Goal: Information Seeking & Learning: Learn about a topic

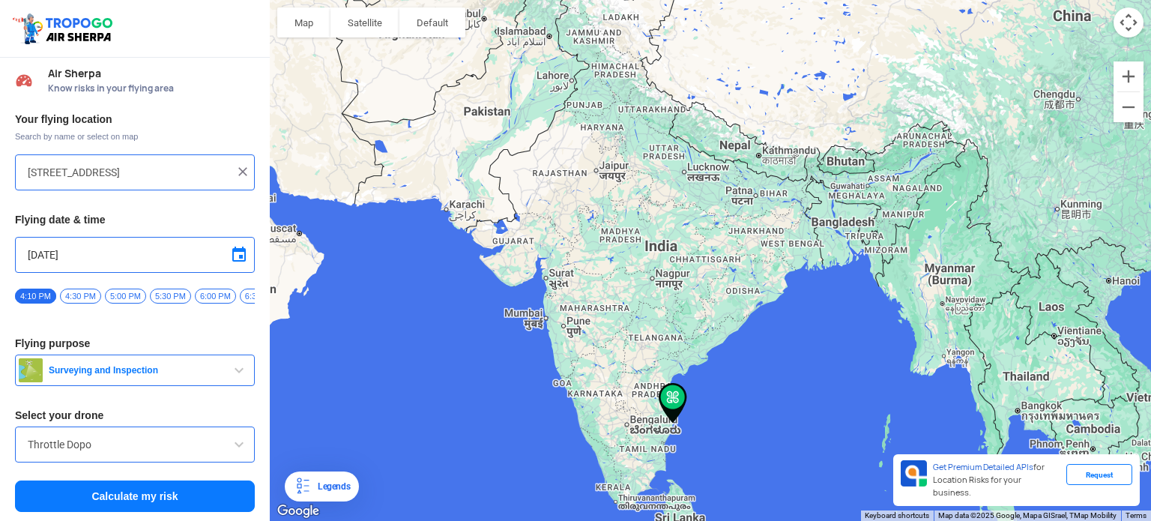
scroll to position [5, 0]
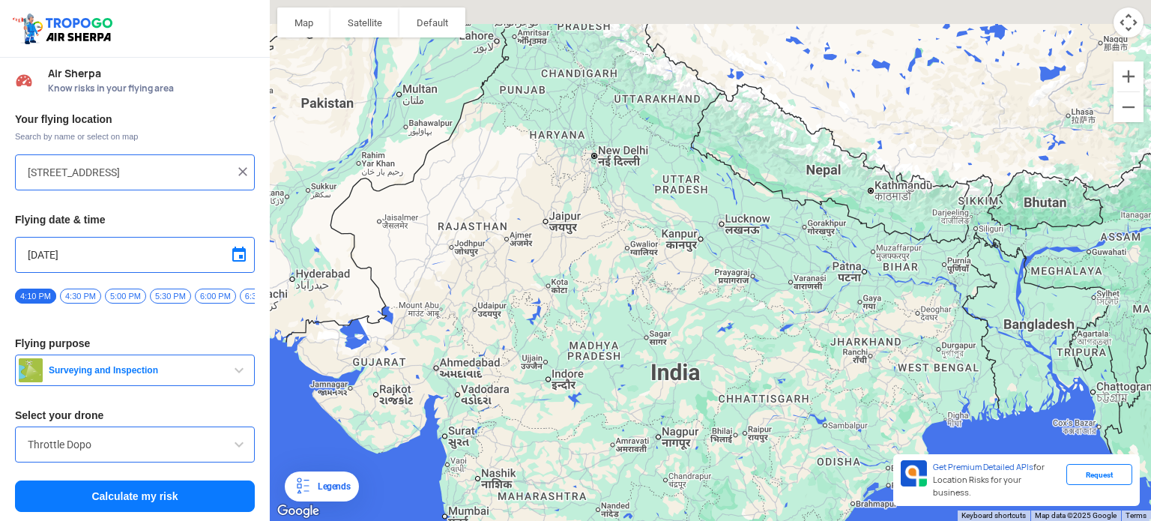
drag, startPoint x: 638, startPoint y: 214, endPoint x: 691, endPoint y: 341, distance: 137.7
click at [691, 341] on div "To navigate, press the arrow keys." at bounding box center [710, 260] width 881 height 521
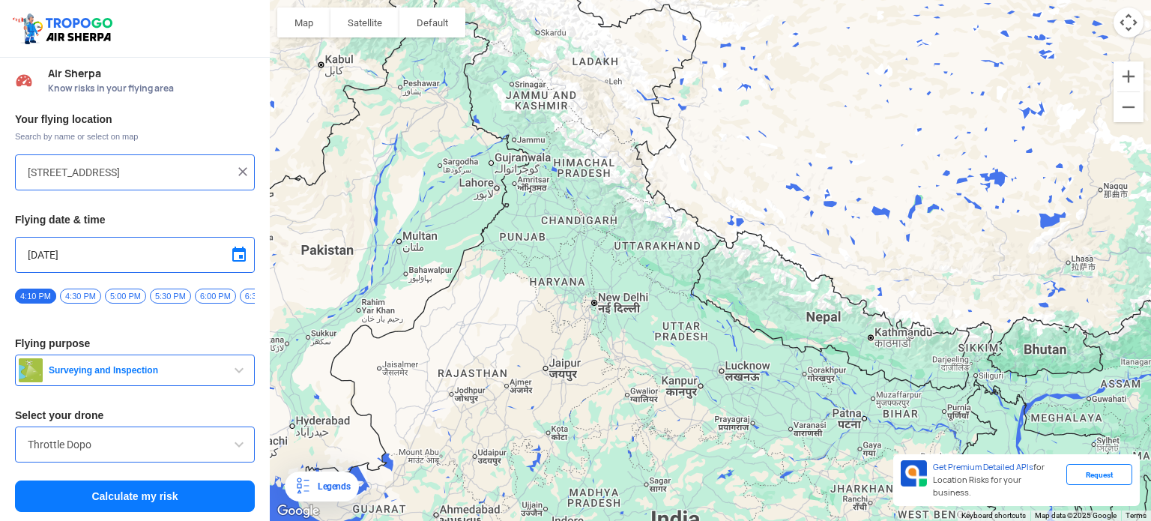
drag, startPoint x: 544, startPoint y: 270, endPoint x: 554, endPoint y: 298, distance: 29.4
click at [553, 314] on div "To navigate, press the arrow keys." at bounding box center [710, 260] width 881 height 521
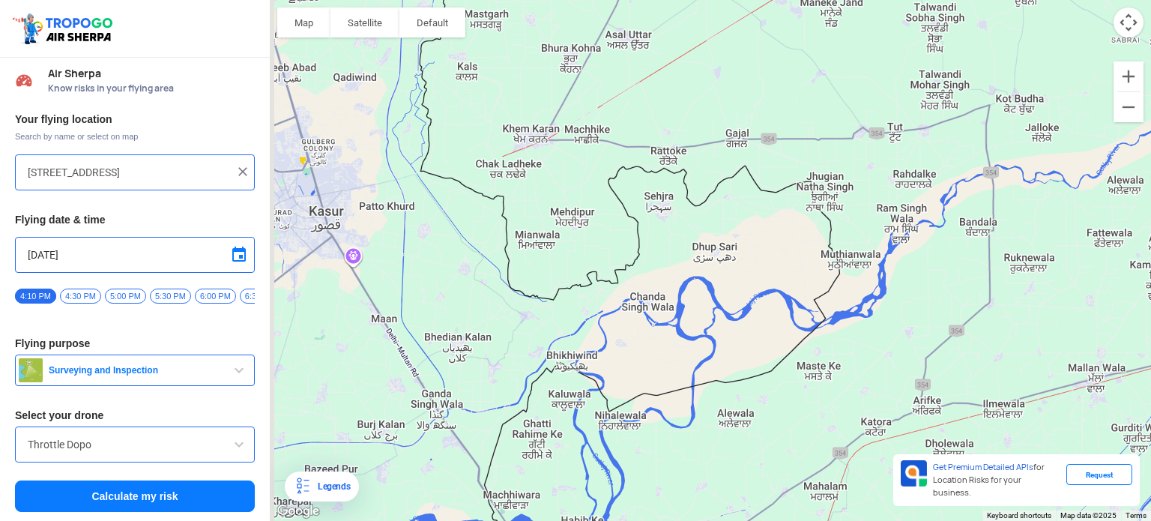
drag, startPoint x: 333, startPoint y: 233, endPoint x: 369, endPoint y: 279, distance: 59.2
click at [369, 279] on div "To navigate, press the arrow keys." at bounding box center [710, 260] width 881 height 521
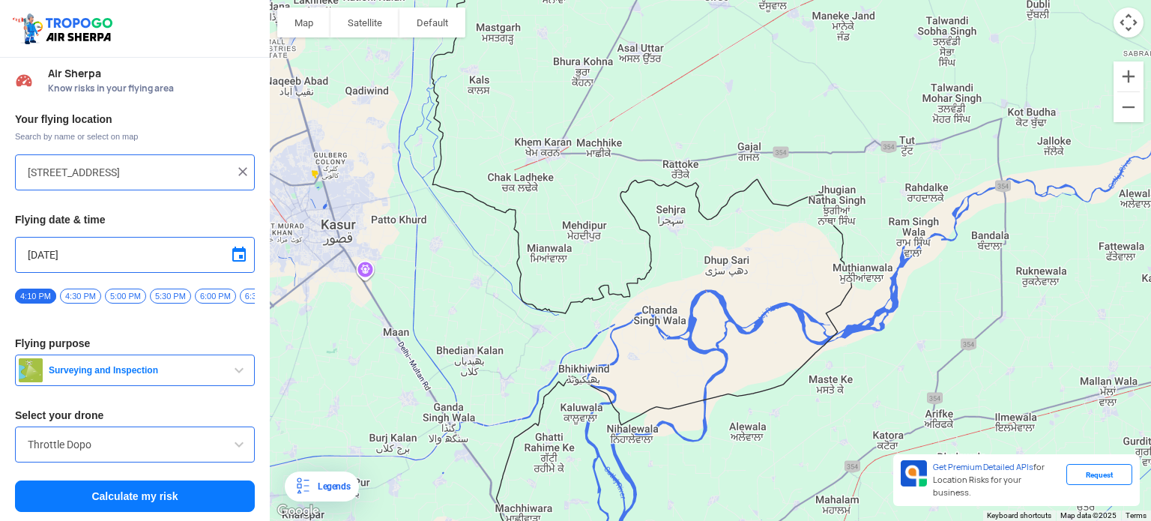
click at [234, 376] on span "button" at bounding box center [239, 370] width 18 height 18
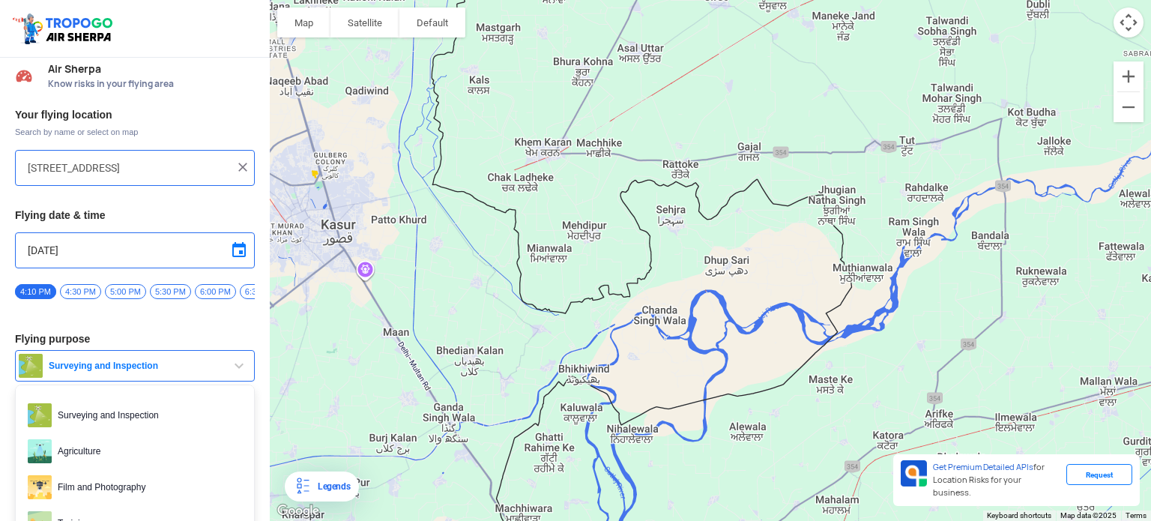
click at [234, 375] on span "button" at bounding box center [239, 366] width 18 height 18
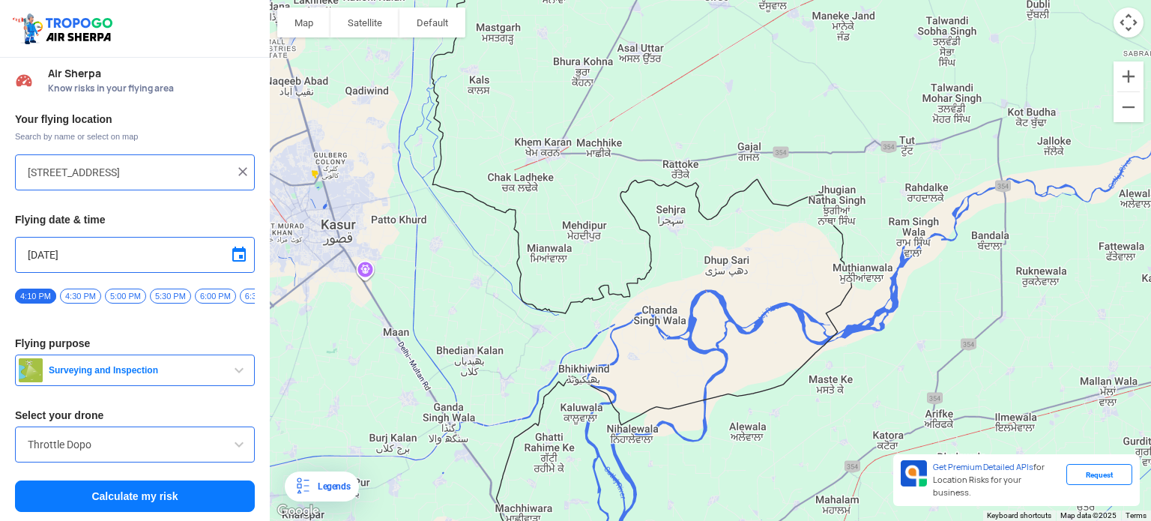
scroll to position [0, 0]
click at [140, 85] on span "Know risks in your flying area" at bounding box center [151, 89] width 207 height 12
click at [106, 447] on input "Throttle Dopo" at bounding box center [135, 444] width 214 height 18
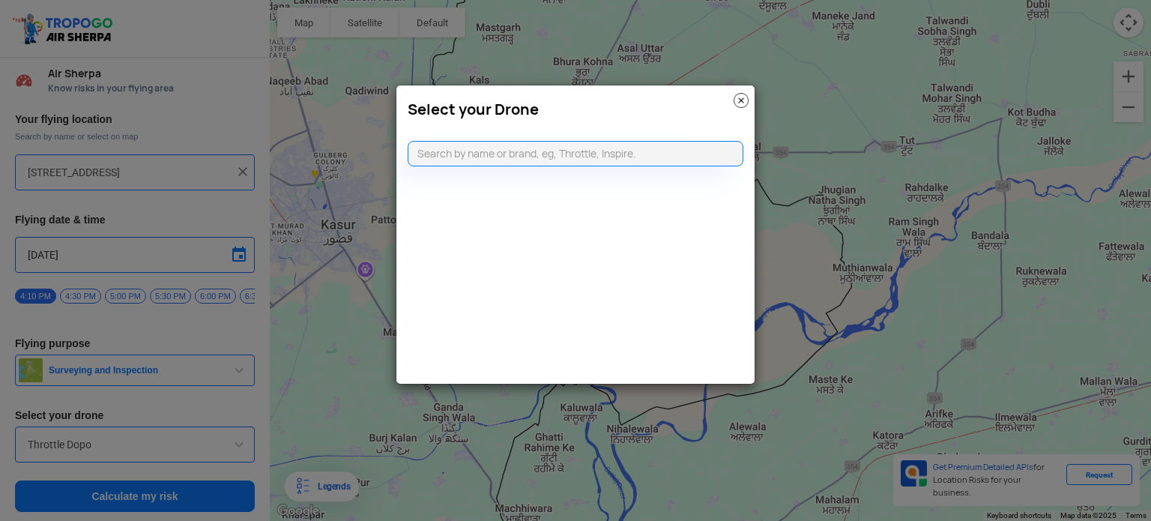
click at [734, 97] on img at bounding box center [740, 100] width 15 height 15
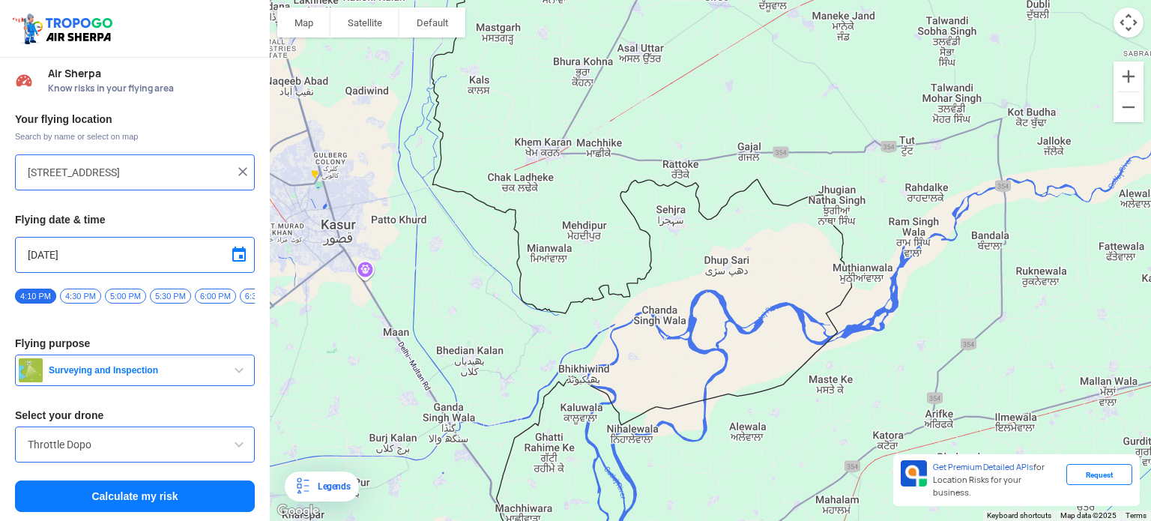
click at [203, 443] on input "Throttle Dopo" at bounding box center [135, 444] width 214 height 18
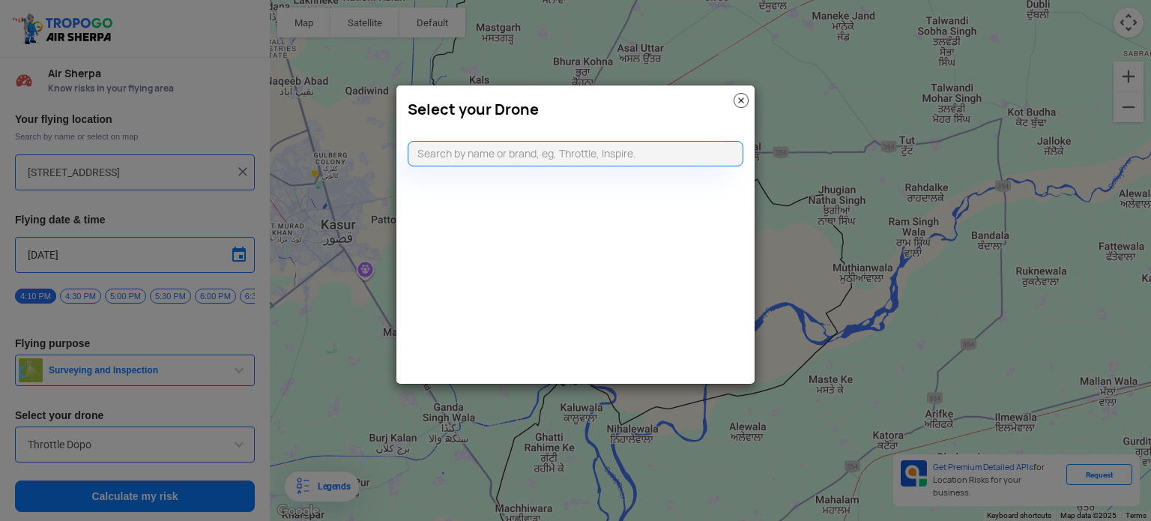
click at [742, 107] on h3 "Select your Drone" at bounding box center [576, 109] width 336 height 18
click at [746, 99] on img at bounding box center [740, 100] width 15 height 15
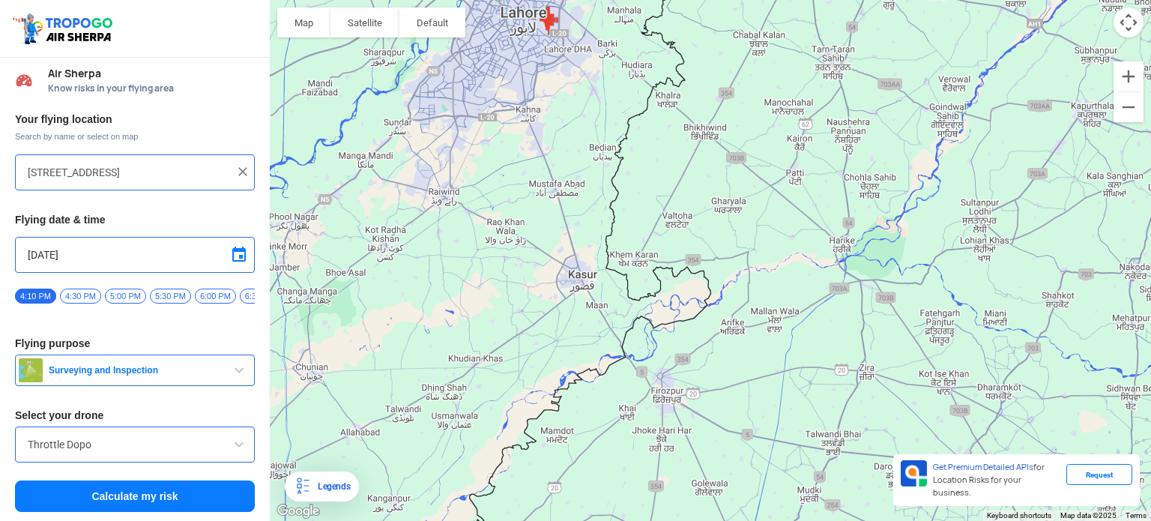
drag, startPoint x: 722, startPoint y: 143, endPoint x: 672, endPoint y: 288, distance: 153.8
click at [672, 293] on div "To navigate, press the arrow keys." at bounding box center [710, 260] width 881 height 521
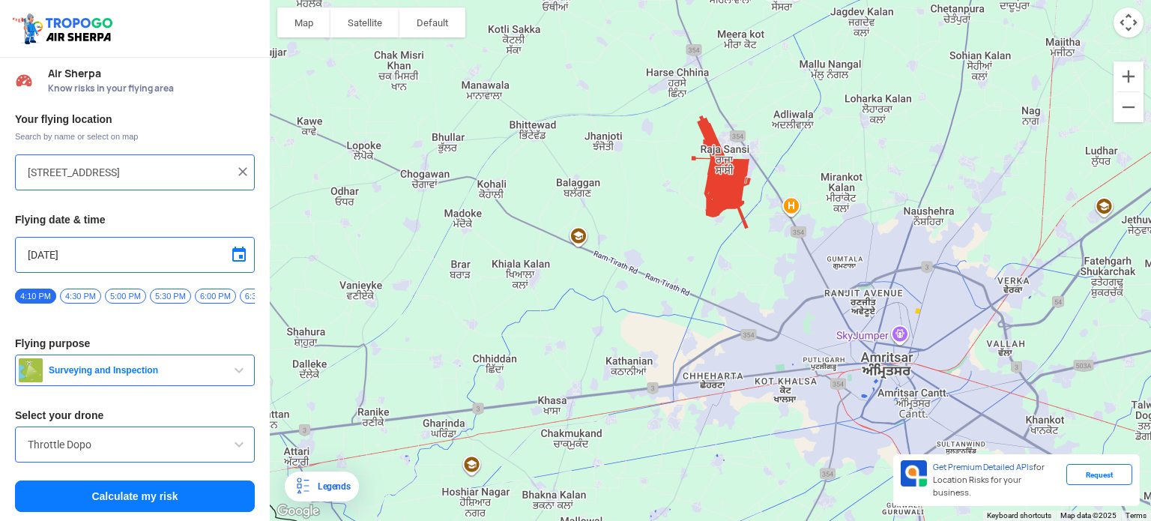
click at [707, 187] on div "To navigate, press the arrow keys." at bounding box center [710, 260] width 881 height 521
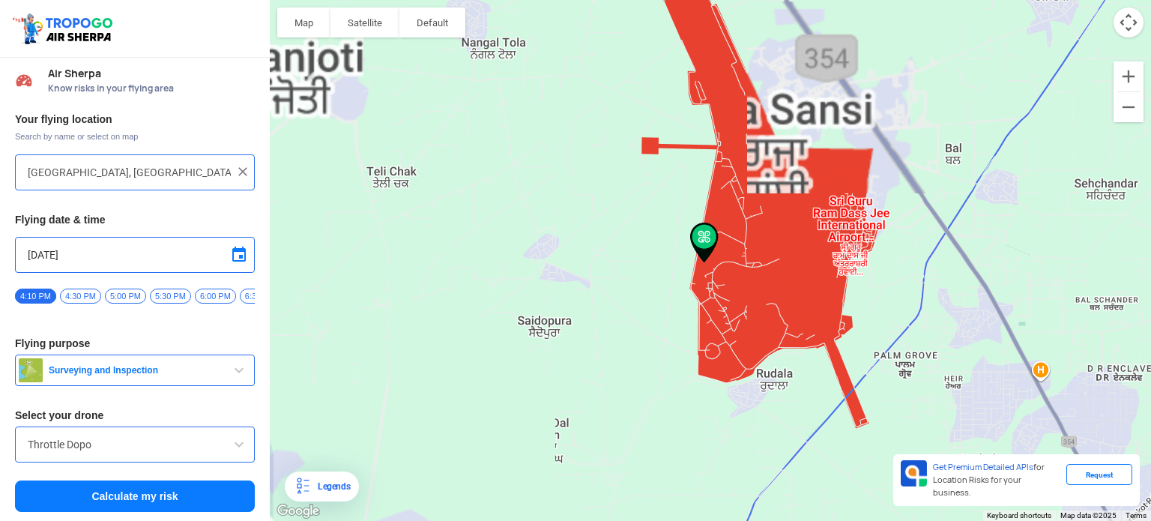
click at [730, 240] on div "To navigate, press the arrow keys." at bounding box center [710, 260] width 881 height 521
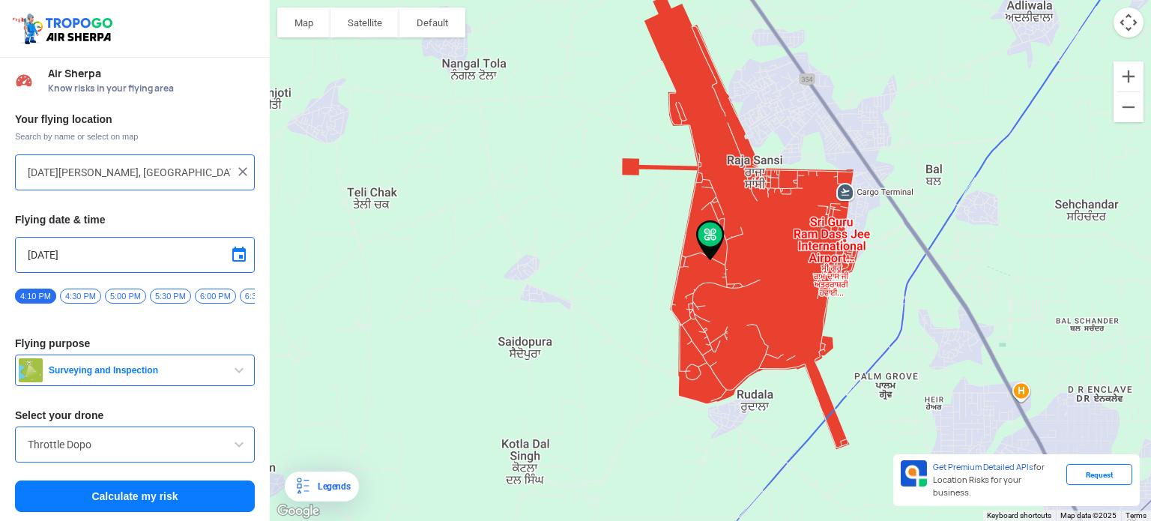
click at [721, 248] on img at bounding box center [710, 240] width 40 height 52
click at [787, 296] on div "To navigate, press the arrow keys." at bounding box center [710, 260] width 881 height 521
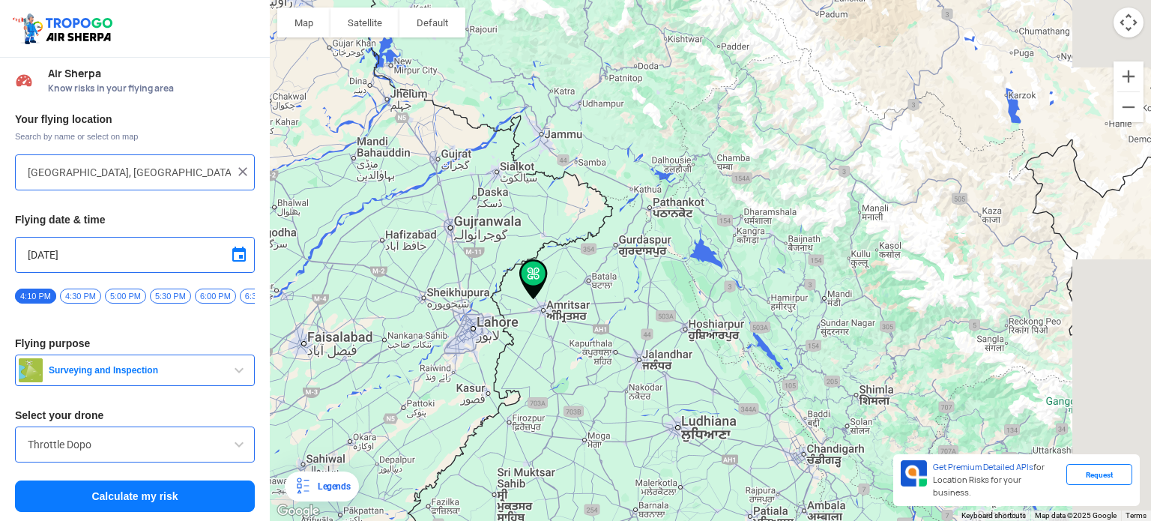
drag, startPoint x: 841, startPoint y: 267, endPoint x: 724, endPoint y: 225, distance: 125.1
click at [724, 225] on div "To navigate, press the arrow keys." at bounding box center [710, 260] width 881 height 521
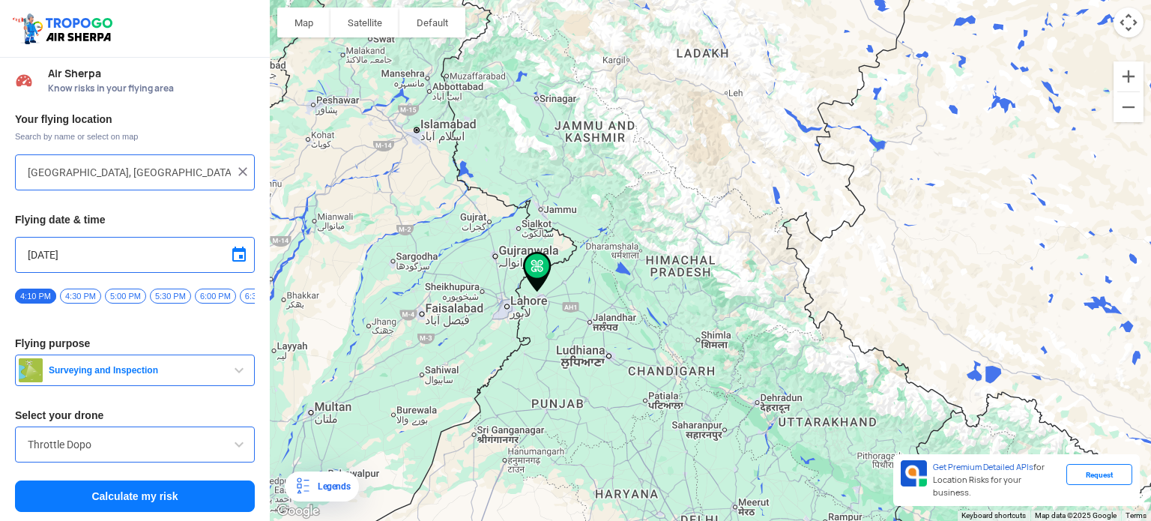
drag, startPoint x: 533, startPoint y: 362, endPoint x: 590, endPoint y: 184, distance: 186.7
click at [590, 185] on div "To navigate, press the arrow keys." at bounding box center [710, 260] width 881 height 521
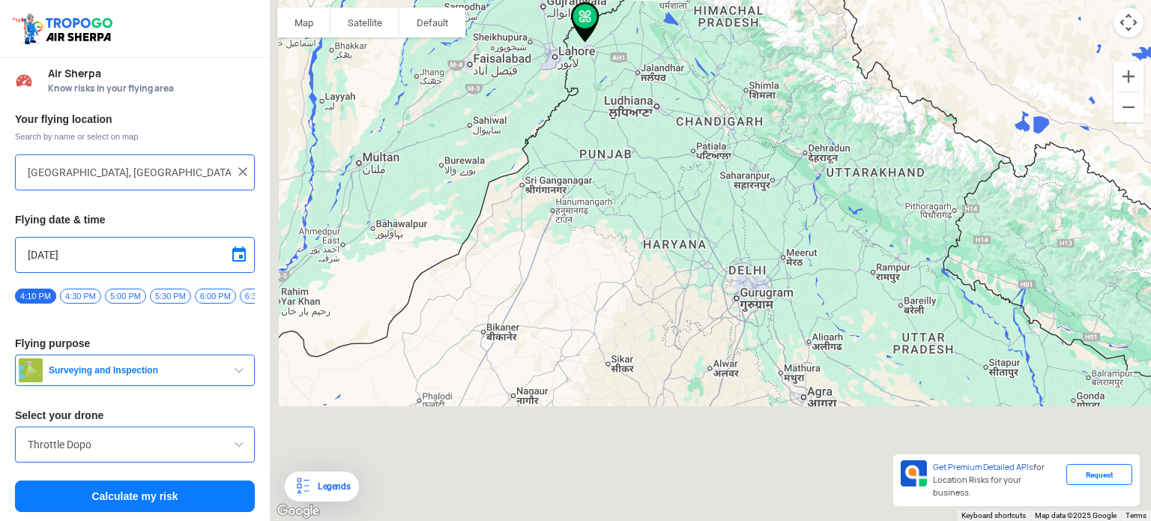
click at [644, 288] on div "To navigate, press the arrow keys." at bounding box center [710, 260] width 881 height 521
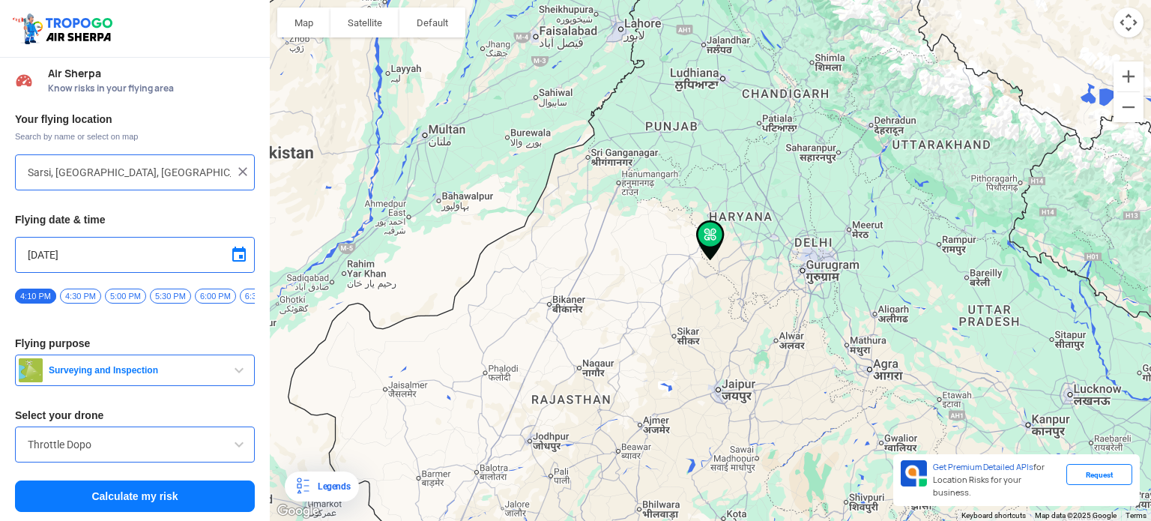
drag, startPoint x: 727, startPoint y: 321, endPoint x: 532, endPoint y: 252, distance: 206.9
click at [703, 305] on div "To navigate, press the arrow keys." at bounding box center [710, 260] width 881 height 521
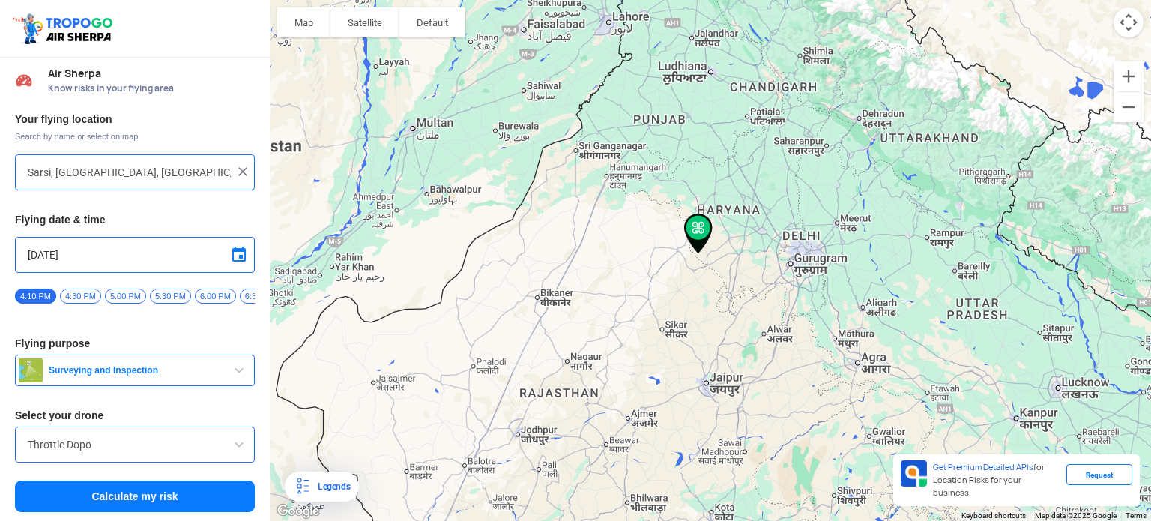
click at [722, 390] on div "To navigate, press the arrow keys." at bounding box center [710, 260] width 881 height 521
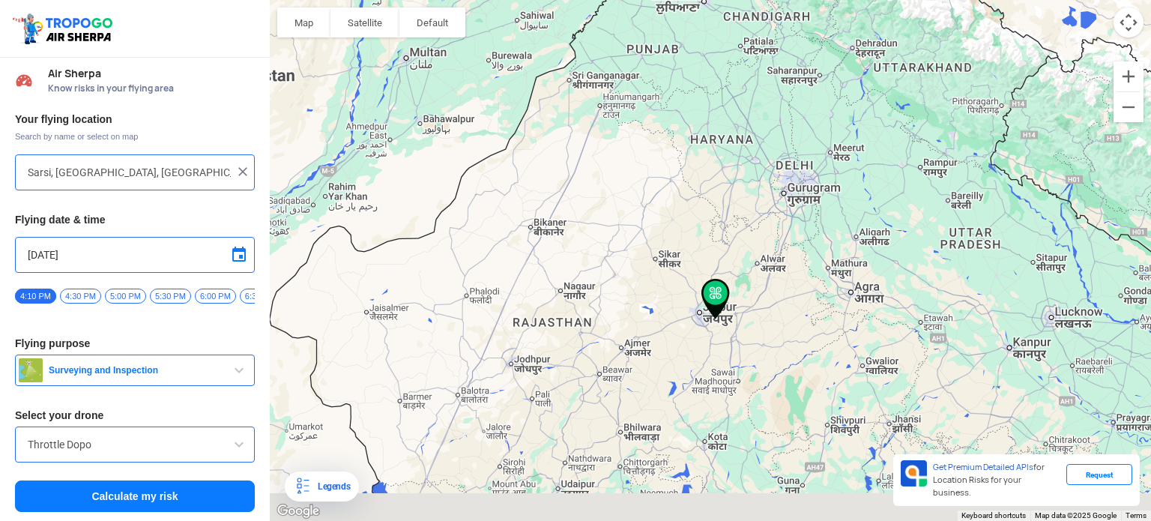
type input "[GEOGRAPHIC_DATA], [GEOGRAPHIC_DATA]"
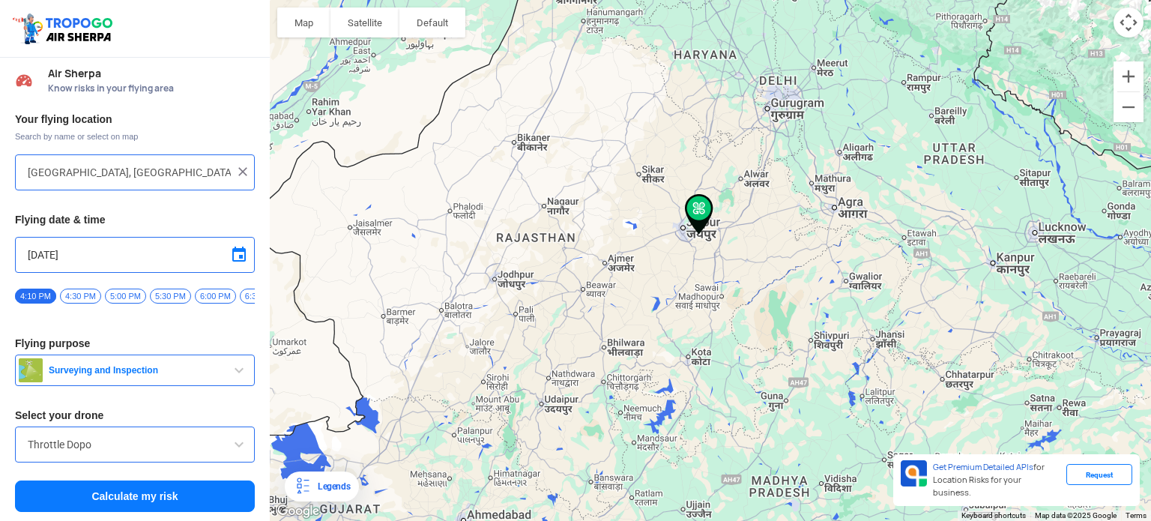
drag, startPoint x: 759, startPoint y: 349, endPoint x: 657, endPoint y: 227, distance: 159.0
click at [659, 227] on div "To navigate, press the arrow keys." at bounding box center [710, 260] width 881 height 521
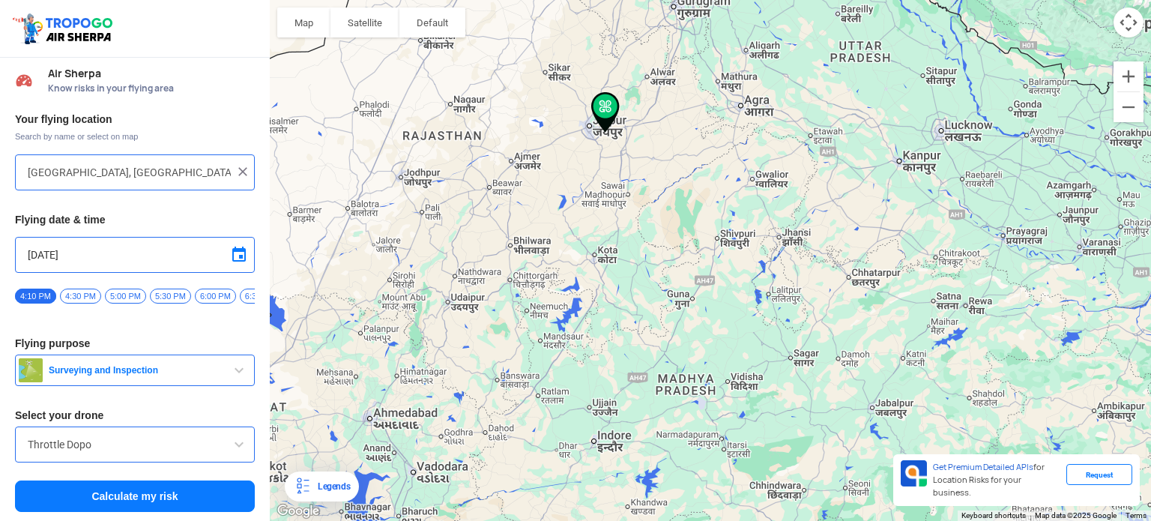
click at [230, 368] on span "button" at bounding box center [239, 370] width 18 height 18
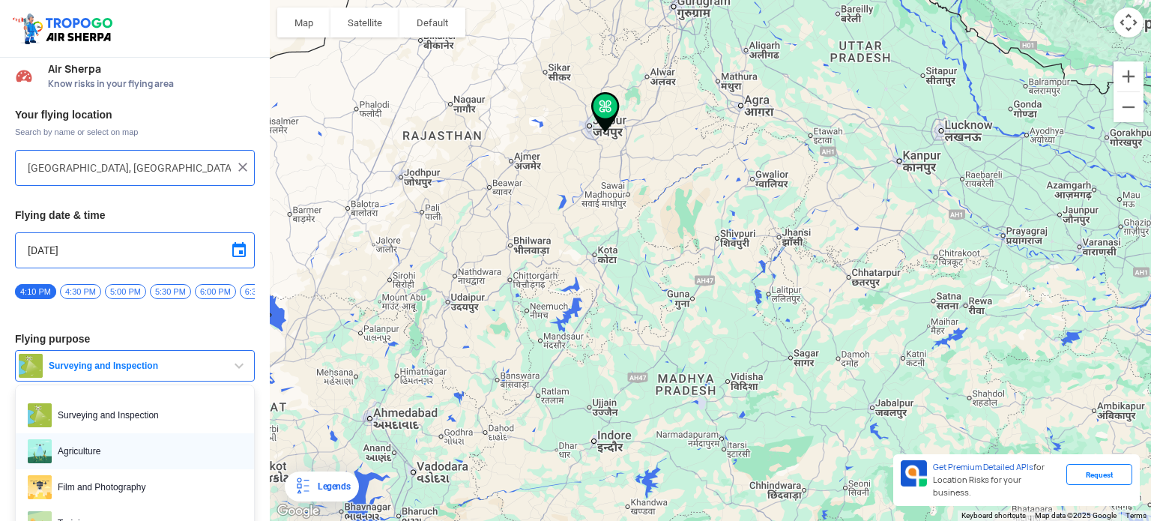
click at [107, 458] on span "Agriculture" at bounding box center [147, 451] width 190 height 24
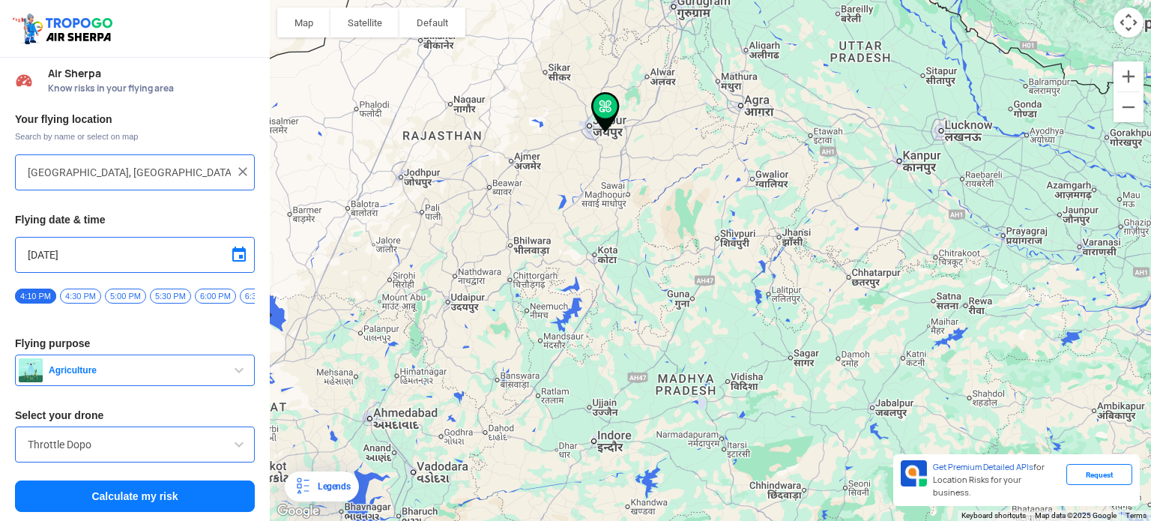
click at [175, 443] on input "Throttle Dopo" at bounding box center [135, 444] width 214 height 18
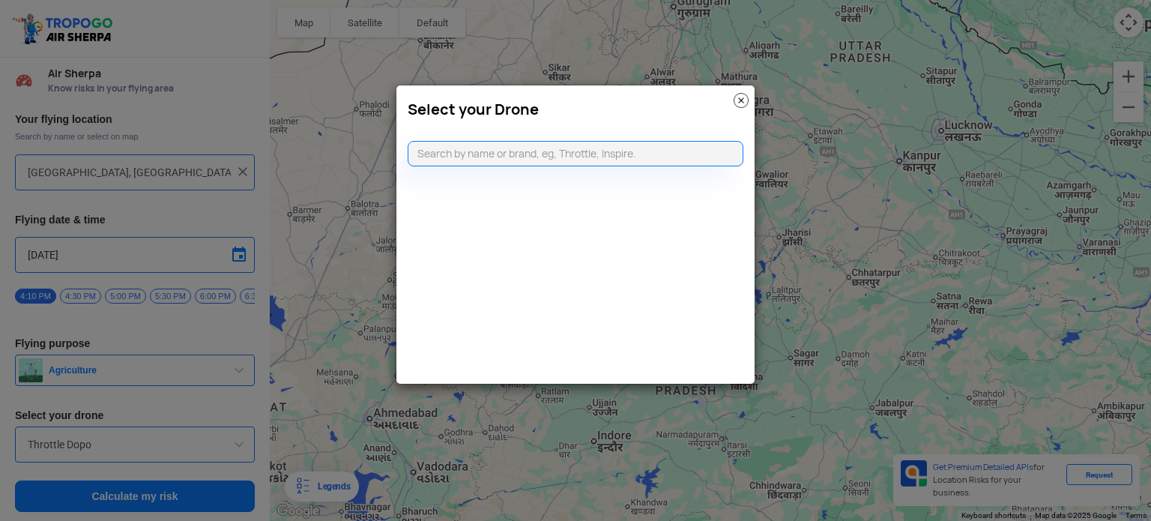
click at [745, 95] on img at bounding box center [740, 100] width 15 height 15
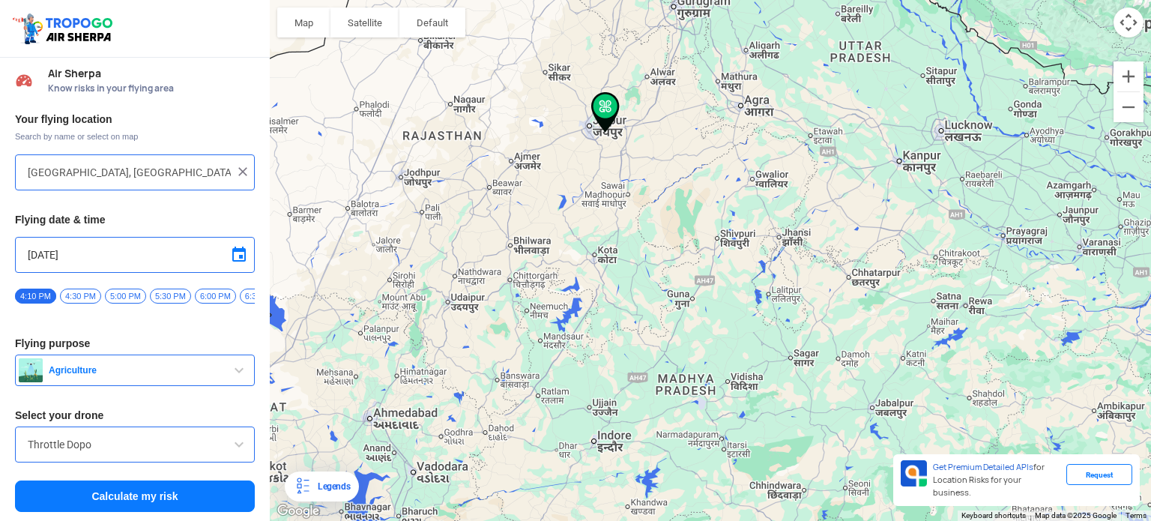
click at [234, 246] on span at bounding box center [239, 255] width 18 height 18
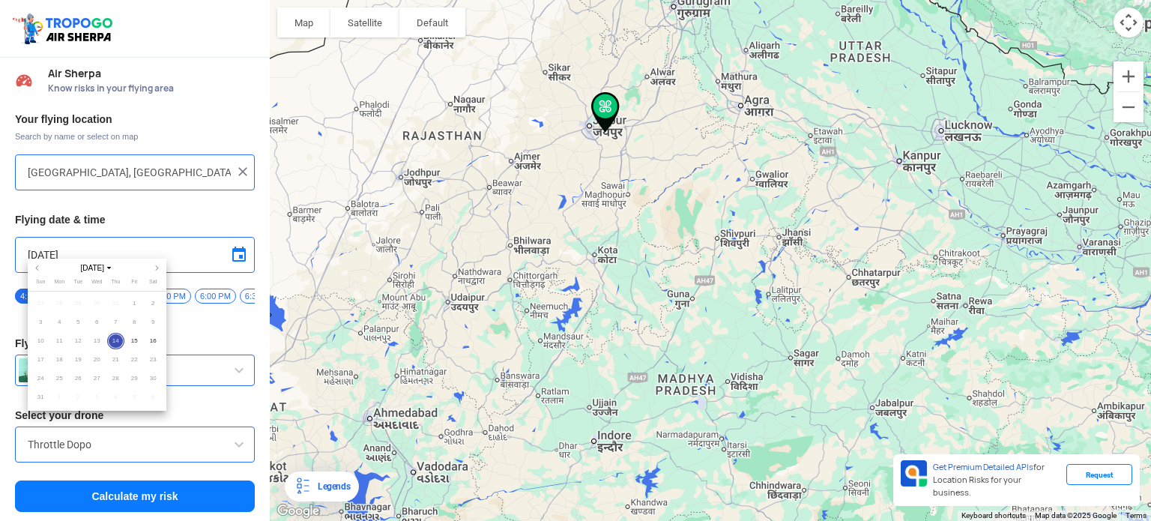
click at [240, 166] on div at bounding box center [575, 260] width 1151 height 521
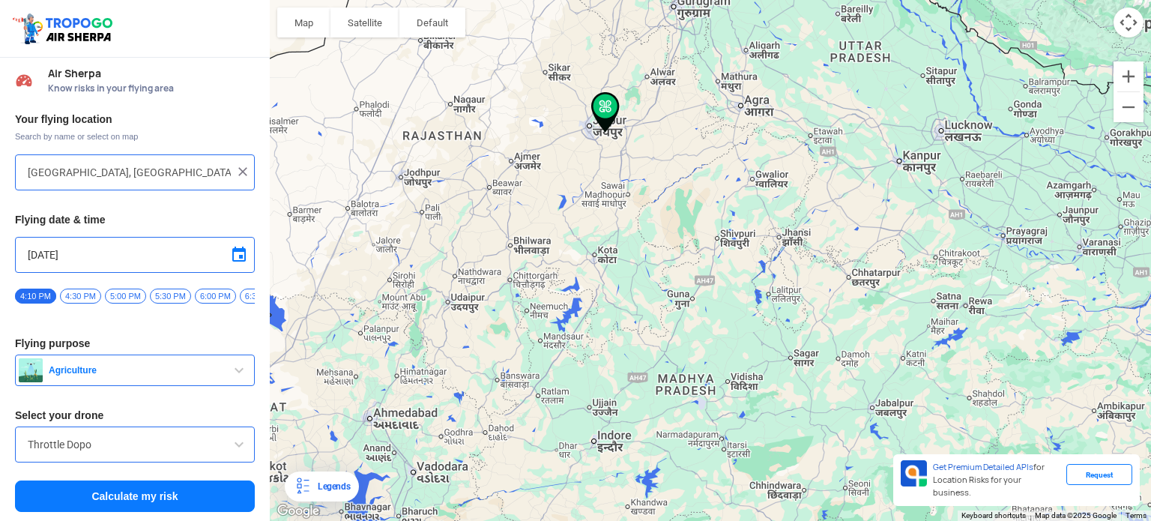
click at [240, 166] on img at bounding box center [242, 171] width 15 height 15
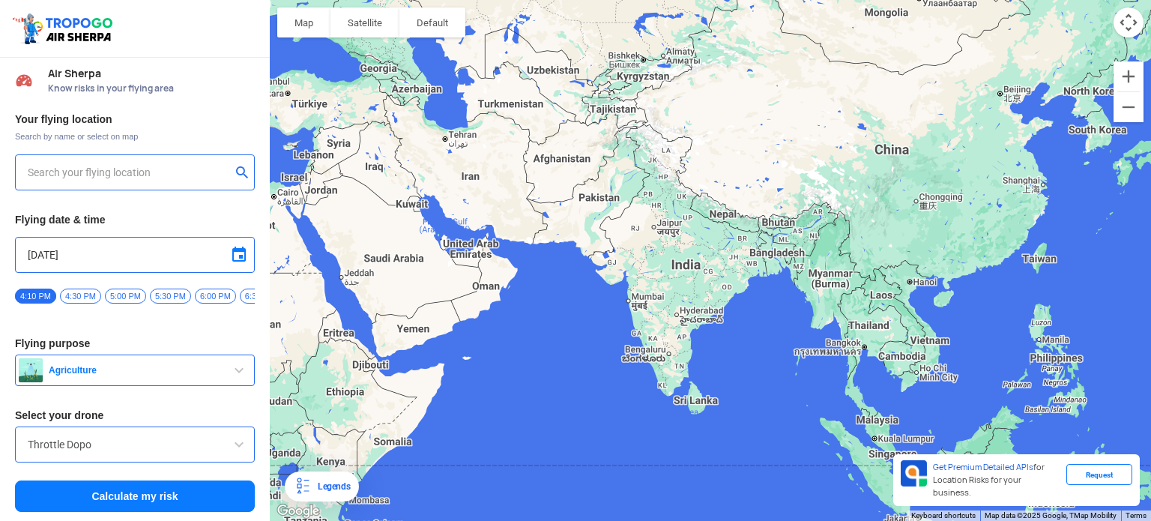
click at [66, 67] on span "Air Sherpa" at bounding box center [151, 73] width 207 height 12
click at [118, 130] on span "Search by name or select on map" at bounding box center [135, 136] width 240 height 12
click at [230, 248] on span at bounding box center [239, 255] width 18 height 18
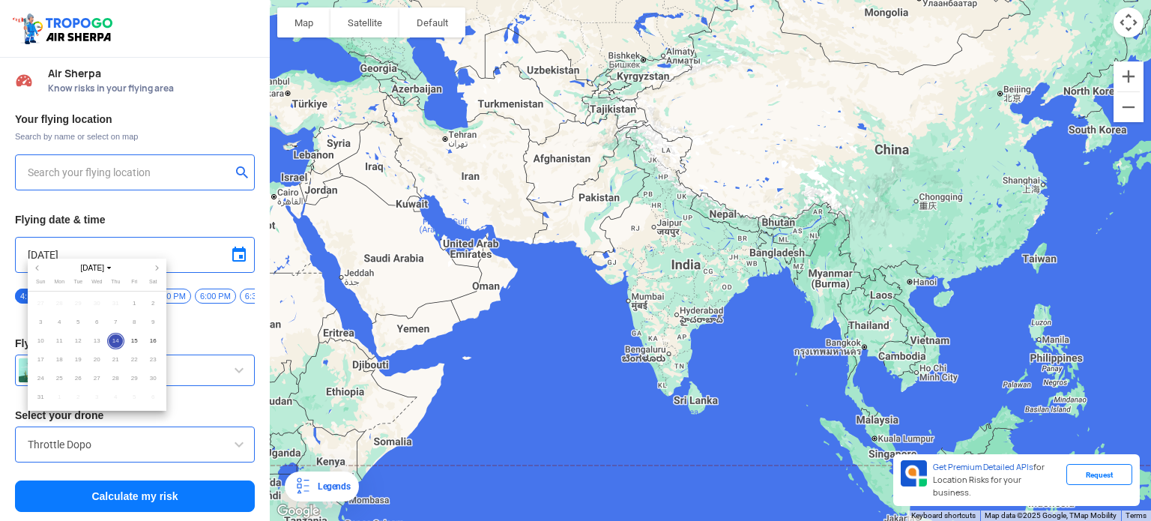
click at [169, 206] on div at bounding box center [575, 260] width 1151 height 521
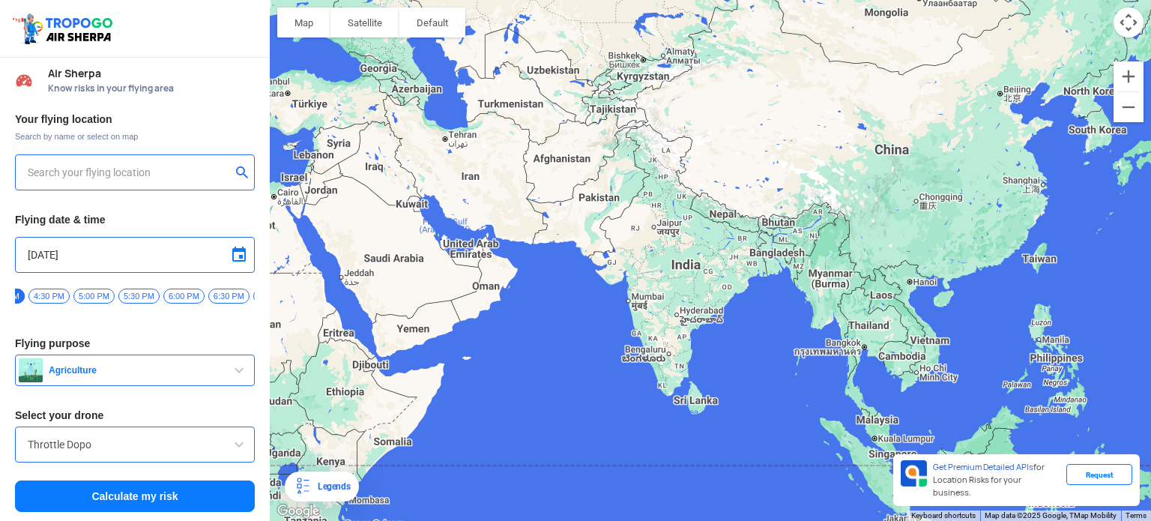
scroll to position [0, 0]
click at [66, 296] on span "4:30 PM" at bounding box center [80, 295] width 41 height 15
click at [115, 288] on span "5:00 PM" at bounding box center [125, 295] width 41 height 15
click at [162, 295] on span "5:30 PM" at bounding box center [170, 295] width 41 height 15
click at [210, 293] on span "6:00 PM" at bounding box center [215, 295] width 41 height 15
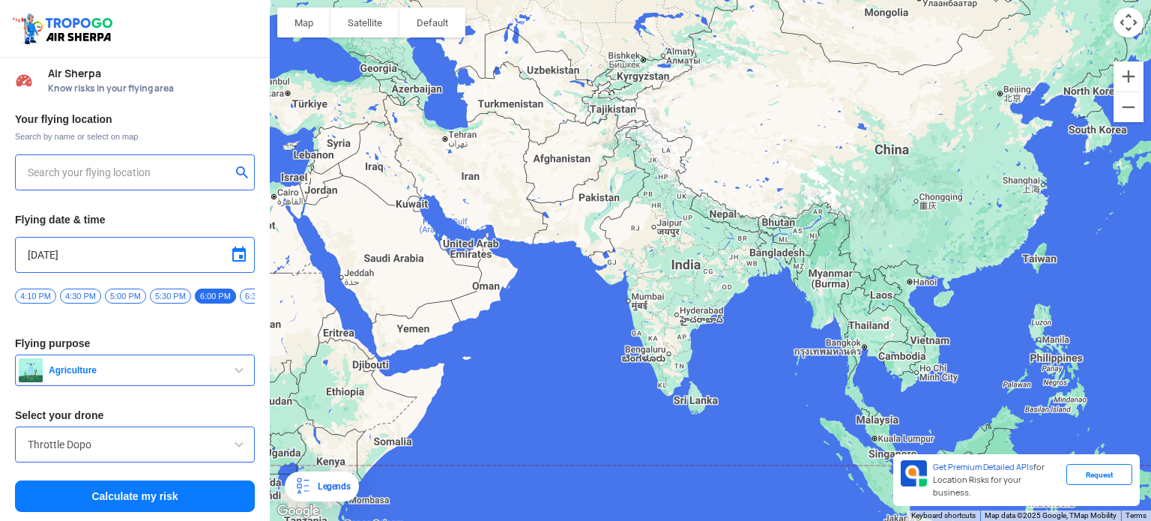
drag, startPoint x: 213, startPoint y: 290, endPoint x: 108, endPoint y: 292, distance: 104.9
click at [108, 292] on div "4:10 PM 4:30 PM 5:00 PM 5:30 PM 6:00 PM 6:30 PM 7:00 PM 7:30 PM 8:00 PM 8:30 PM…" at bounding box center [135, 301] width 240 height 26
click at [199, 308] on div "4:10 PM 4:30 PM 5:00 PM 5:30 PM 6:00 PM 6:30 PM 7:00 PM 7:30 PM 8:00 PM 8:30 PM…" at bounding box center [135, 301] width 240 height 26
drag, startPoint x: 63, startPoint y: 308, endPoint x: 246, endPoint y: 306, distance: 182.8
click at [246, 306] on div "4:10 PM 4:30 PM 5:00 PM 5:30 PM 6:00 PM 6:30 PM 7:00 PM 7:30 PM 8:00 PM 8:30 PM…" at bounding box center [135, 301] width 240 height 26
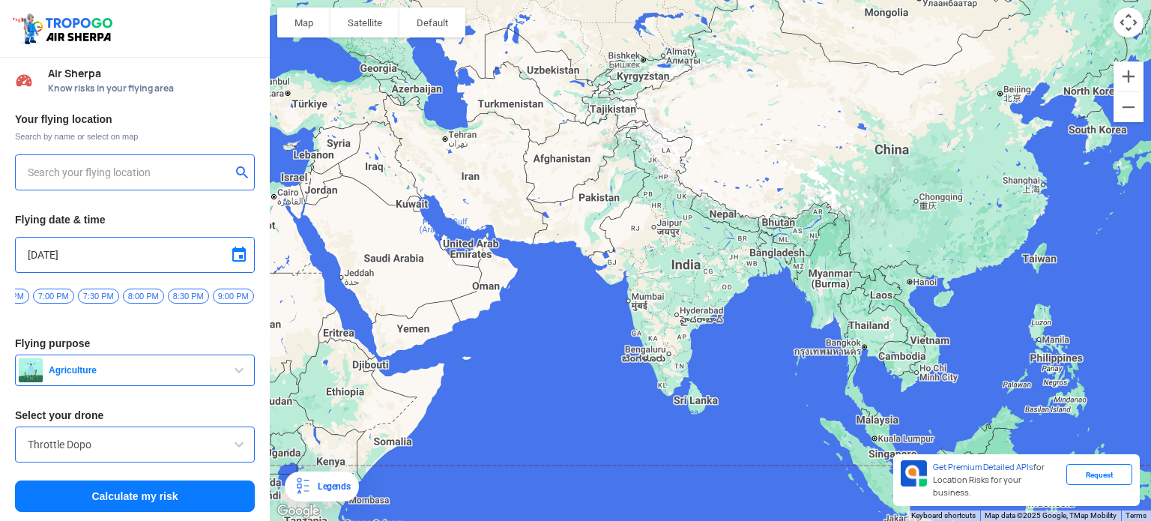
scroll to position [0, 282]
click at [163, 338] on h3 "Flying purpose" at bounding box center [135, 343] width 240 height 10
drag, startPoint x: 153, startPoint y: 308, endPoint x: 279, endPoint y: 304, distance: 126.7
click at [279, 304] on div "Location Risk Score Air Sherpa Know risks in your flying area Your flying locat…" at bounding box center [575, 260] width 1151 height 521
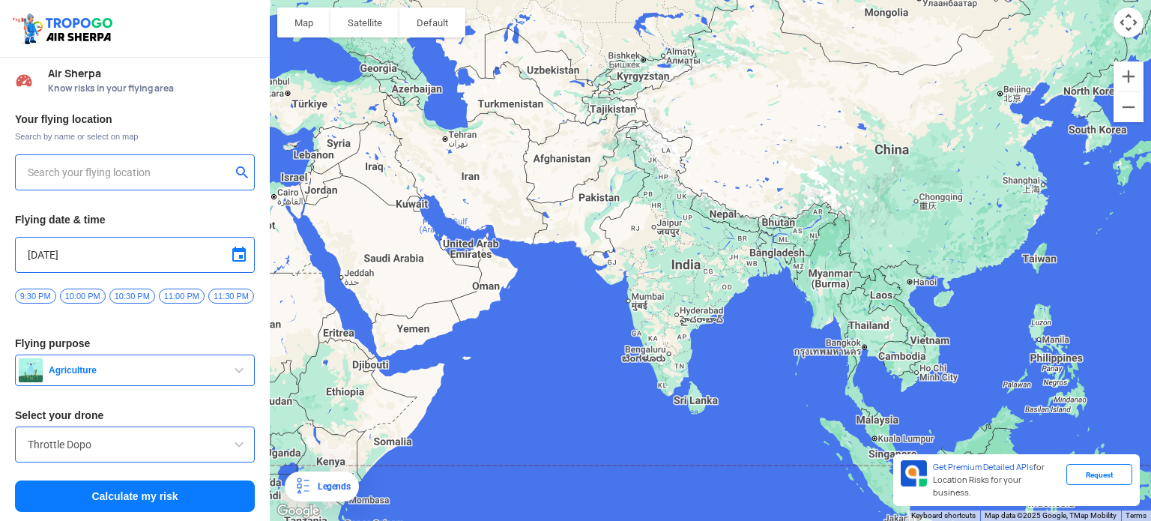
click at [150, 336] on div "Your flying location Search by name or select on map Flying date & time [DATE] …" at bounding box center [135, 313] width 270 height 416
click at [137, 326] on div "Your flying location Search by name or select on map Flying date & time [DATE] …" at bounding box center [135, 313] width 270 height 416
click at [127, 214] on h3 "Flying date & time" at bounding box center [135, 219] width 240 height 10
click at [47, 83] on div "Air Sherpa Know risks in your flying area" at bounding box center [146, 81] width 218 height 27
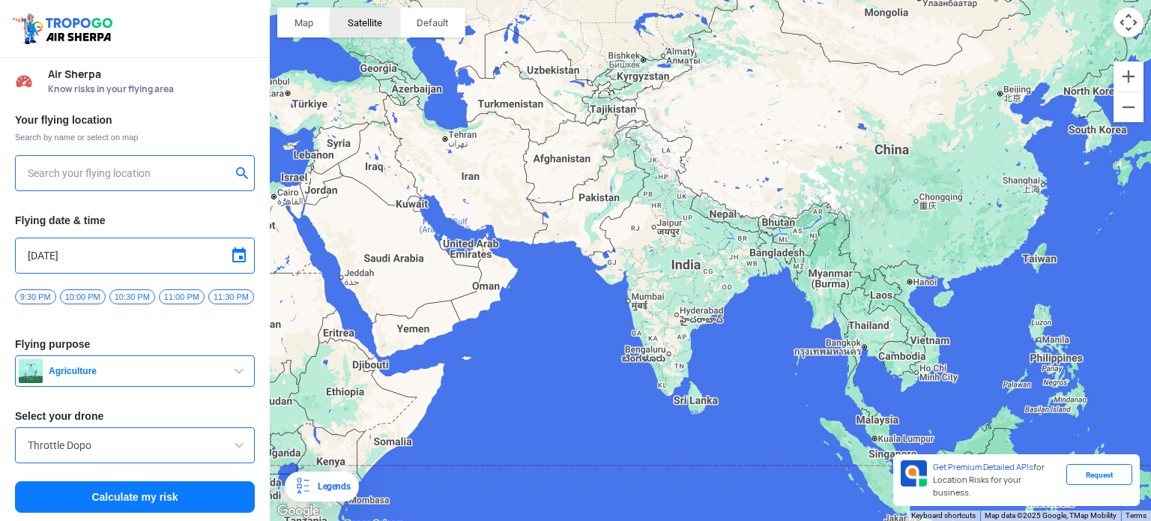
click at [366, 13] on button "Satellite" at bounding box center [364, 22] width 69 height 30
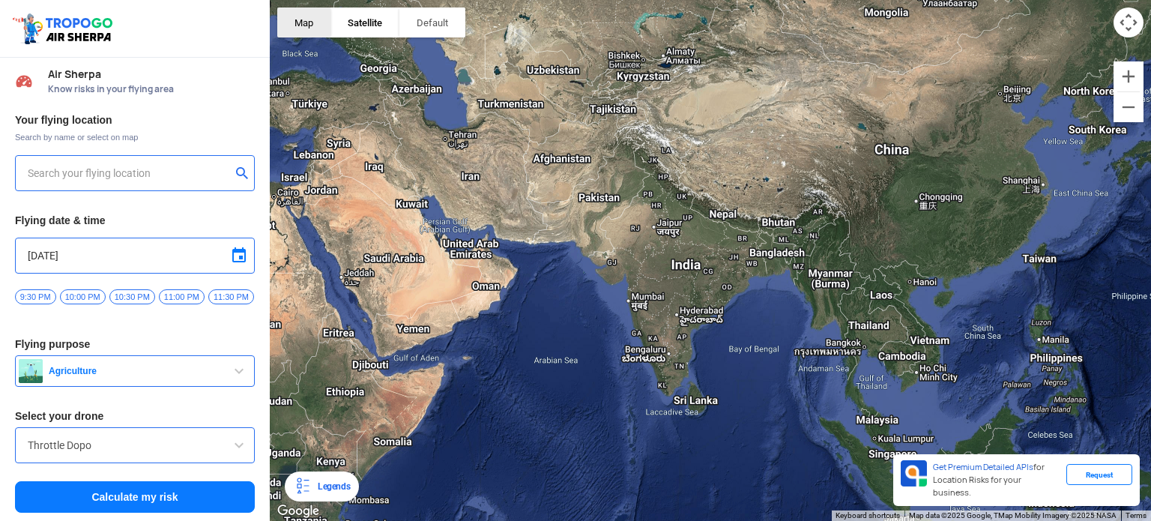
click at [301, 28] on button "Map" at bounding box center [303, 22] width 53 height 30
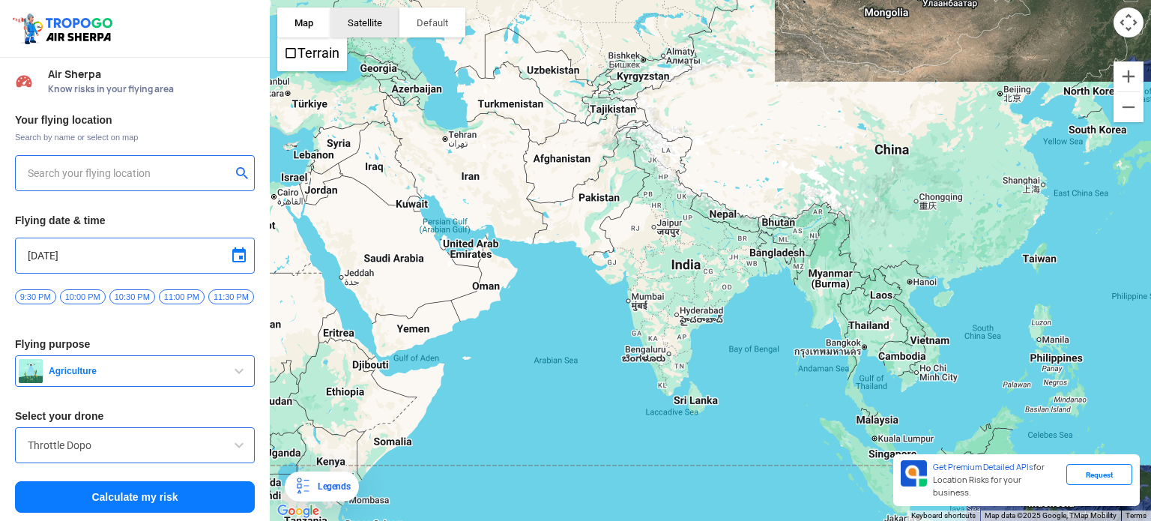
click at [370, 17] on button "Satellite" at bounding box center [364, 22] width 69 height 30
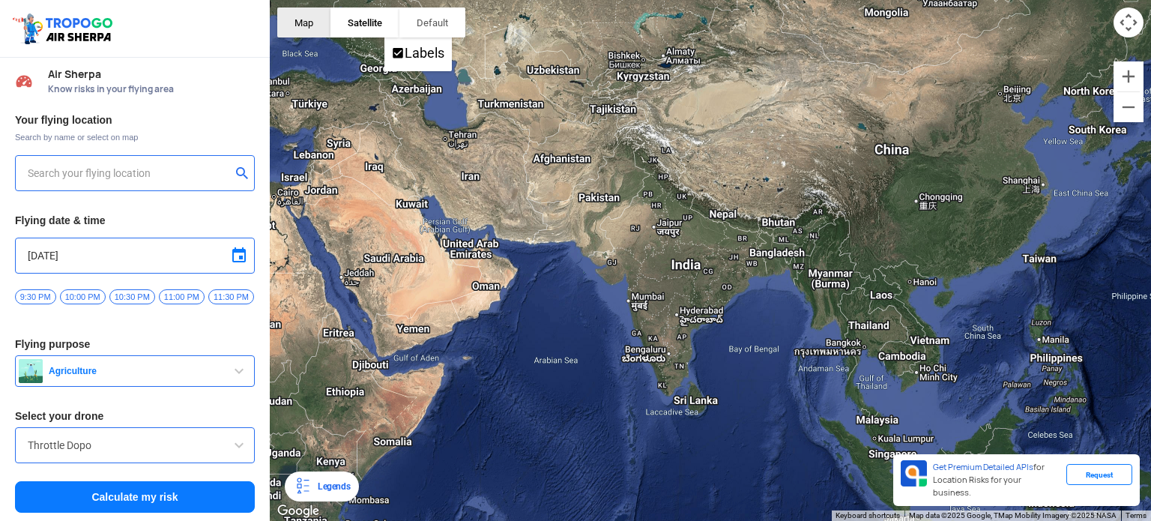
click at [301, 23] on button "Map" at bounding box center [303, 22] width 53 height 30
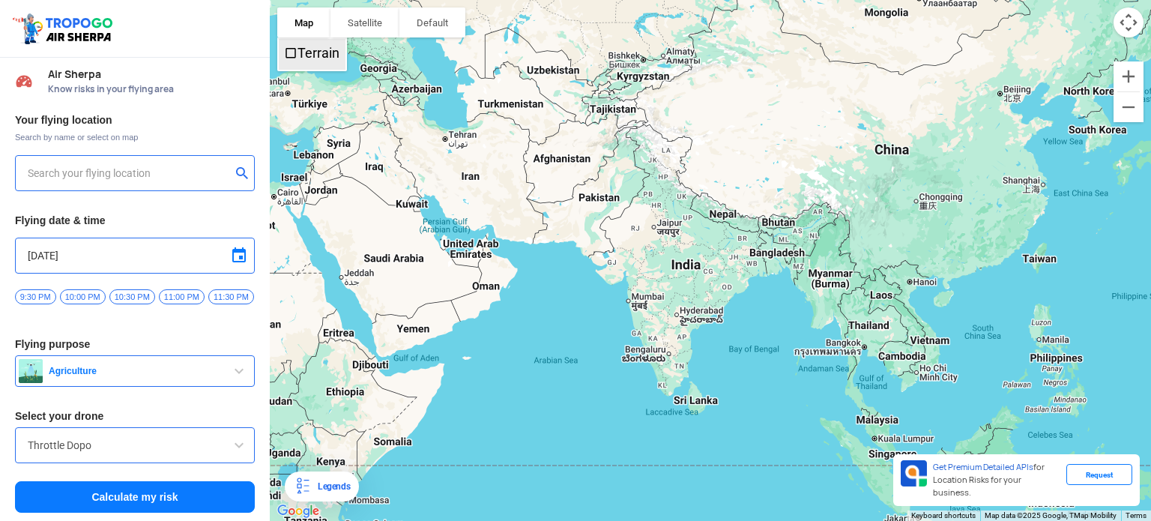
click at [288, 56] on span "Terrain" at bounding box center [290, 52] width 13 height 13
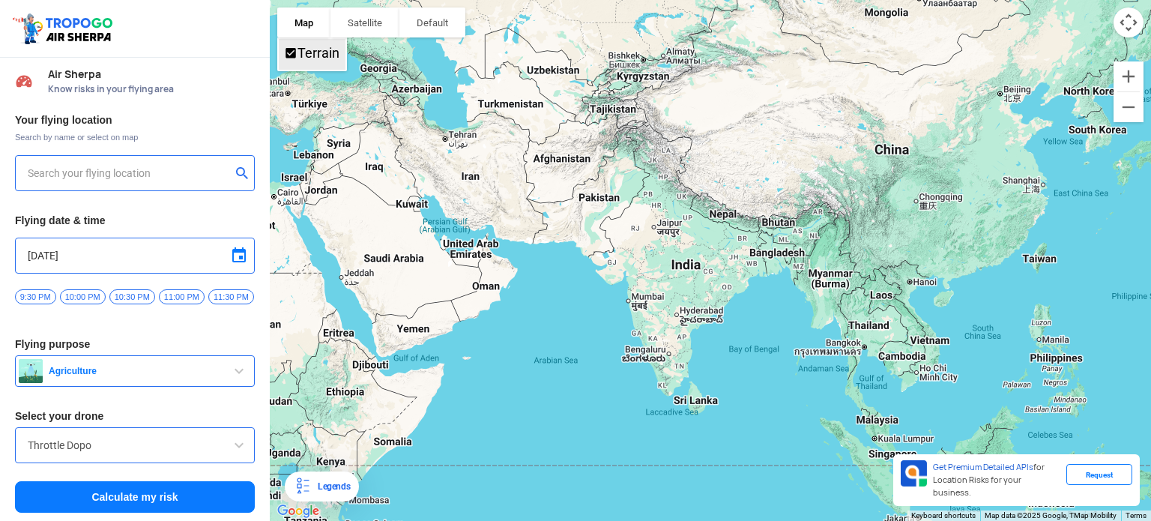
click at [285, 58] on span "Terrain" at bounding box center [290, 52] width 13 height 13
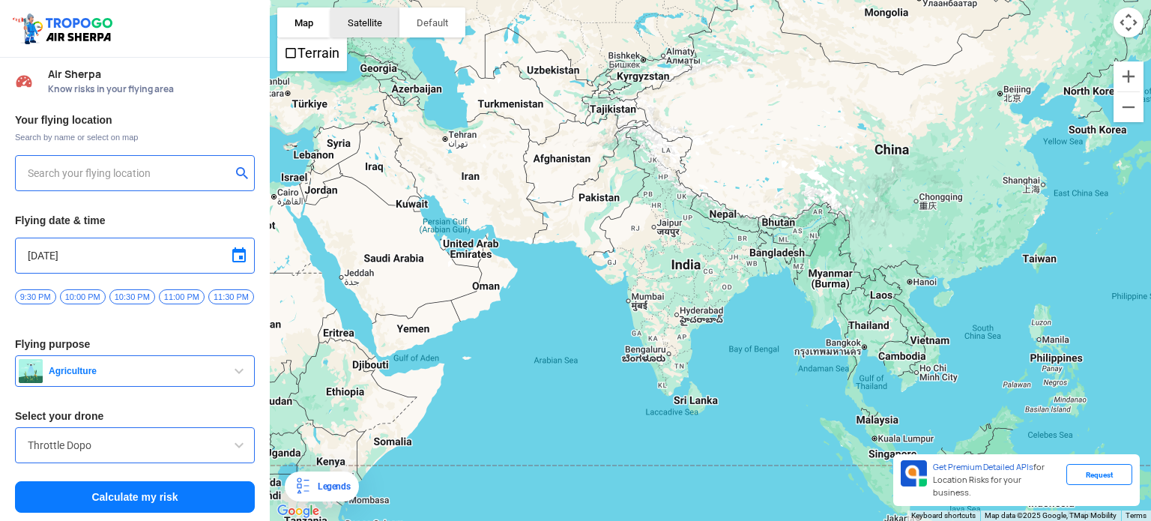
click at [348, 19] on button "Satellite" at bounding box center [364, 22] width 69 height 30
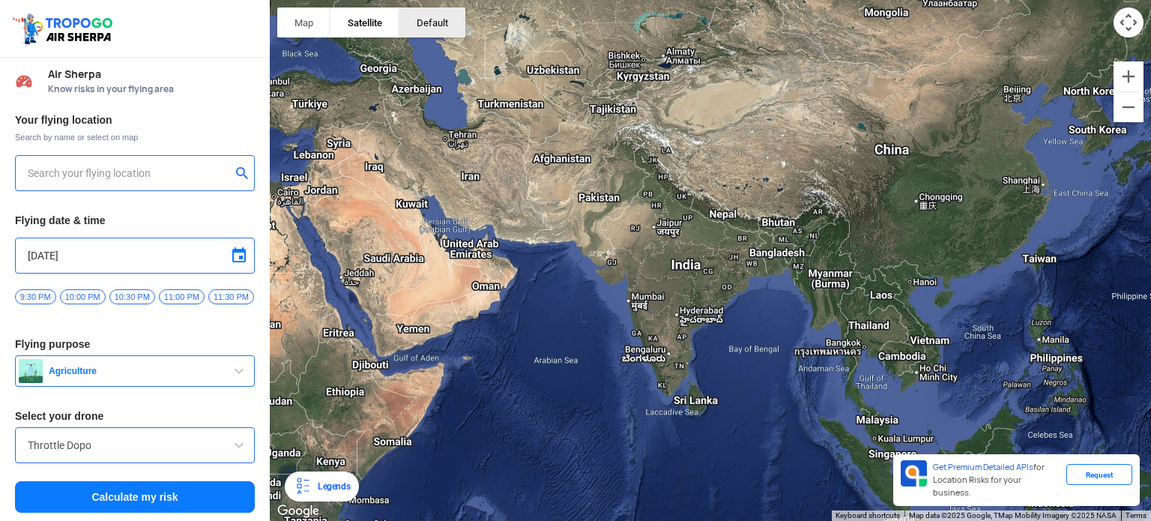
click at [451, 20] on button "button" at bounding box center [432, 22] width 66 height 30
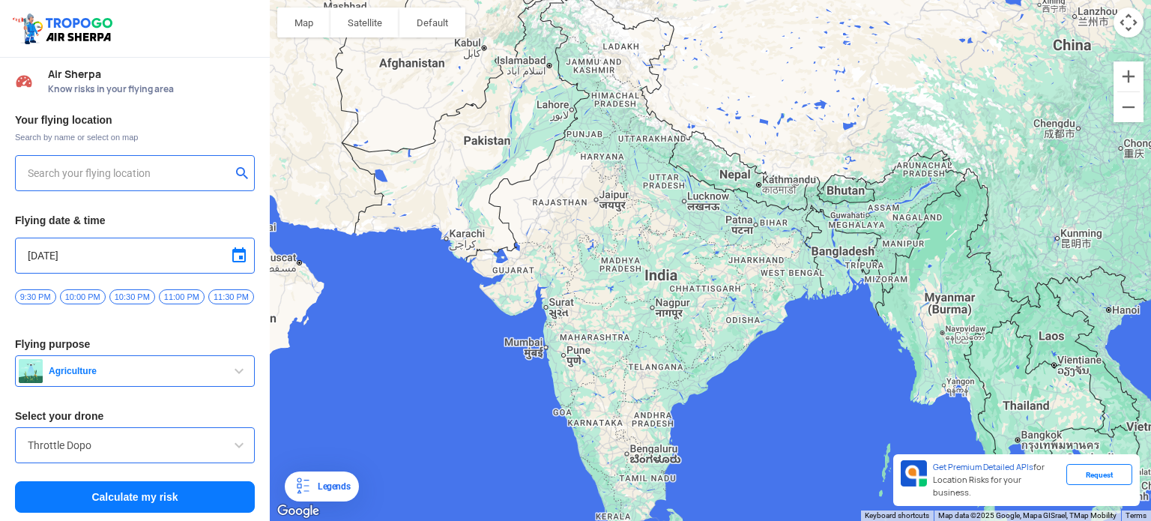
click at [384, 35] on button "Satellite" at bounding box center [364, 22] width 69 height 30
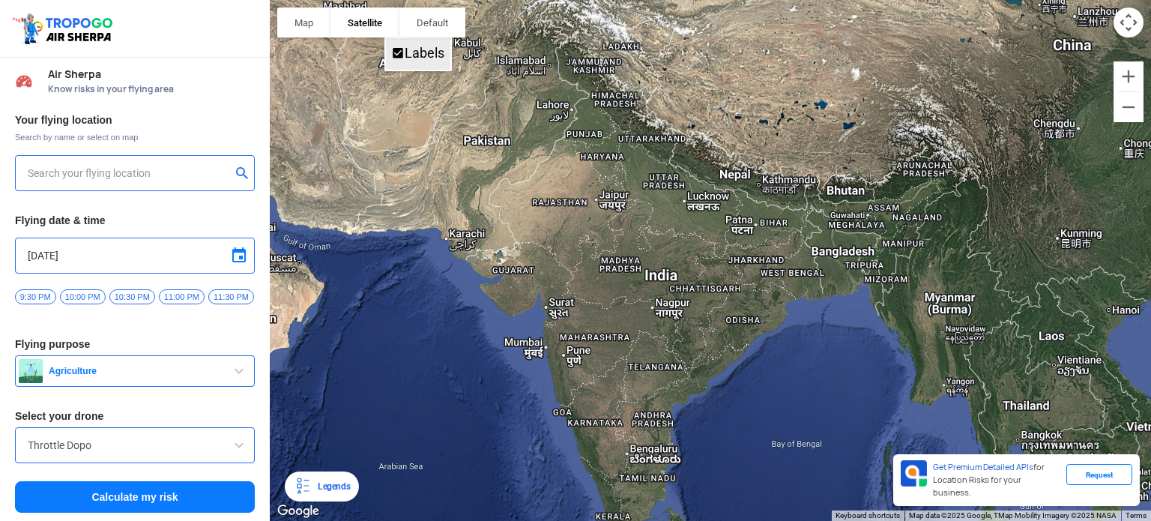
click at [391, 47] on span "Labels" at bounding box center [397, 52] width 13 height 13
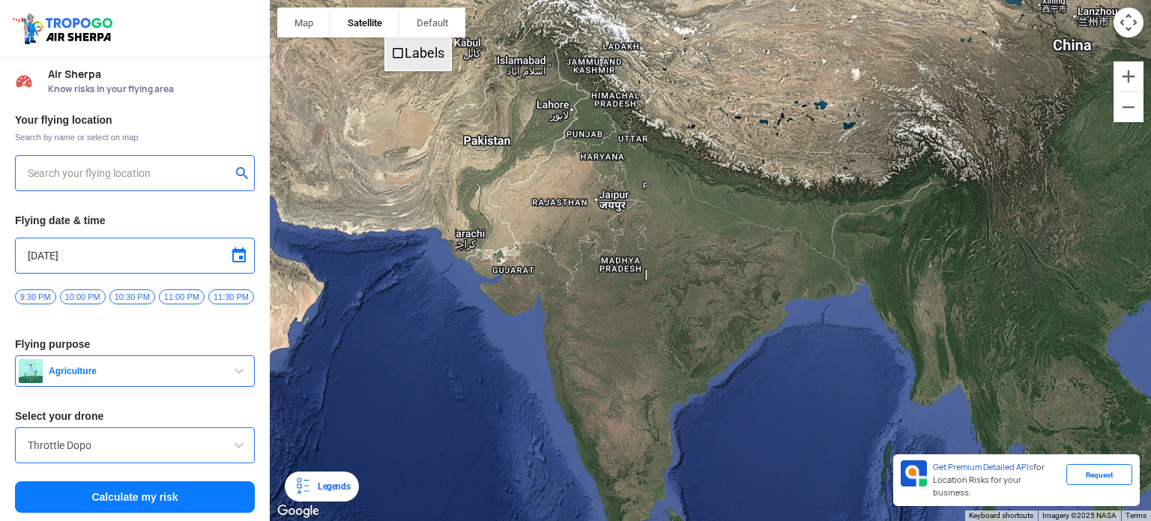
click at [391, 47] on span "Labels" at bounding box center [397, 52] width 13 height 13
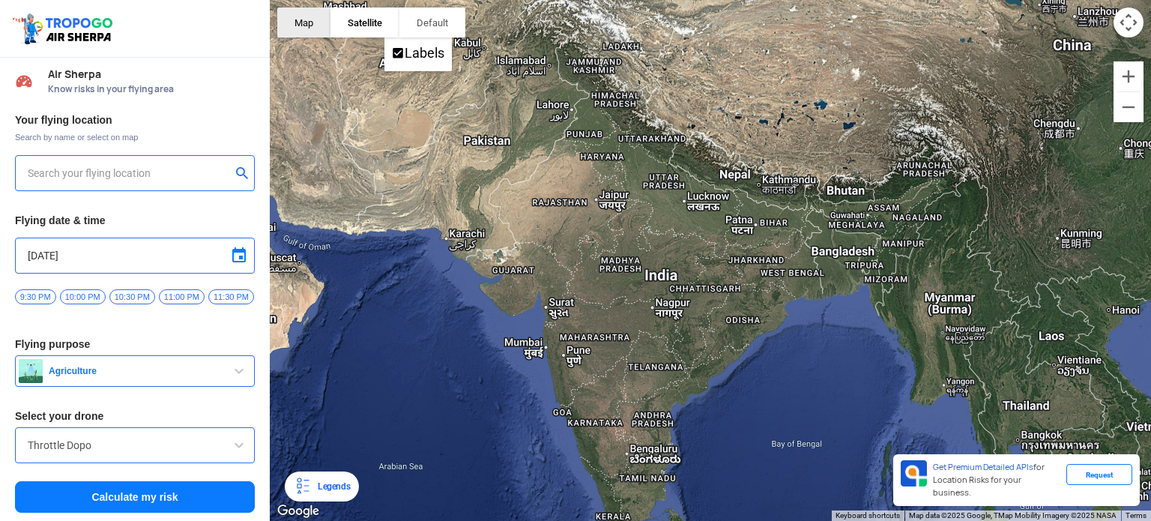
click at [319, 22] on button "Map" at bounding box center [303, 22] width 53 height 30
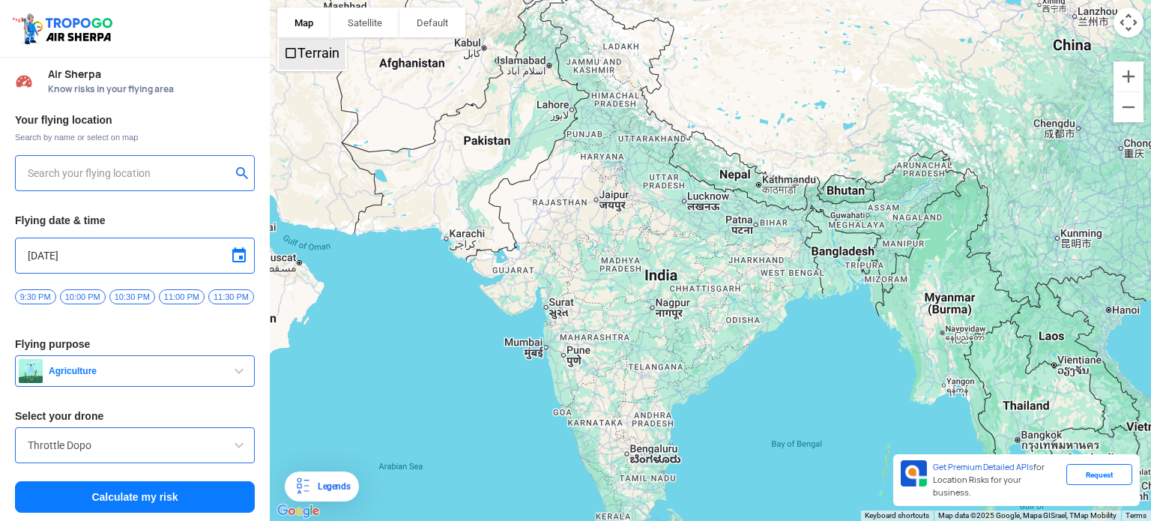
click at [297, 55] on label "Terrain" at bounding box center [318, 53] width 42 height 16
click at [357, 17] on button "Satellite" at bounding box center [364, 22] width 69 height 30
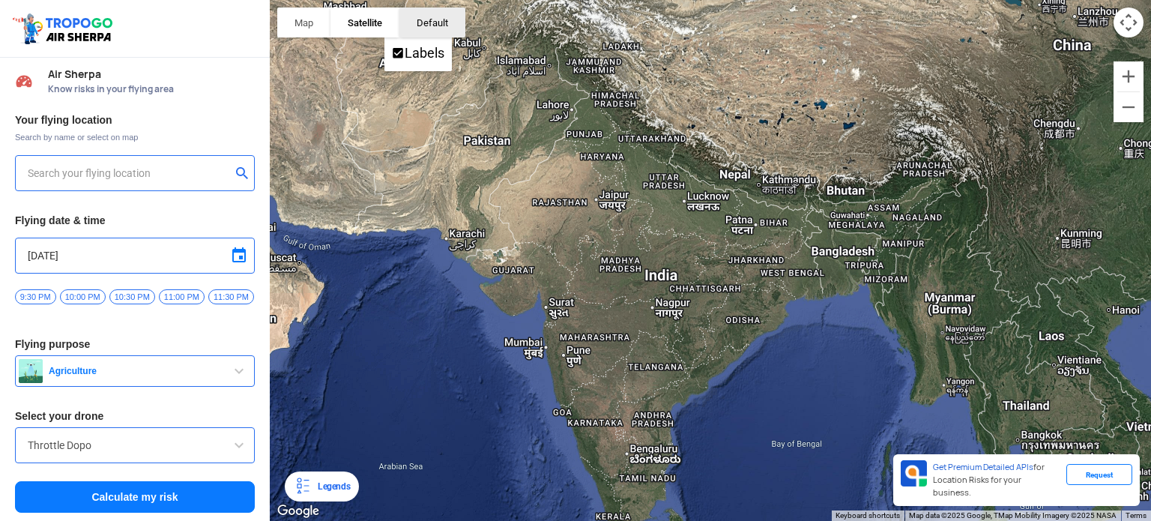
click at [446, 26] on button "button" at bounding box center [432, 22] width 66 height 30
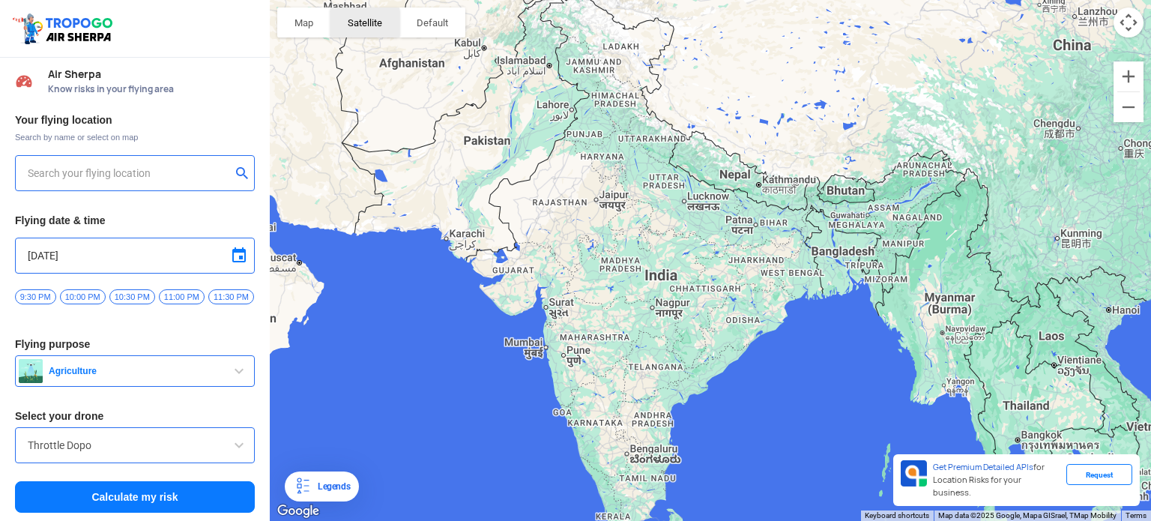
click at [369, 26] on button "Satellite" at bounding box center [364, 22] width 69 height 30
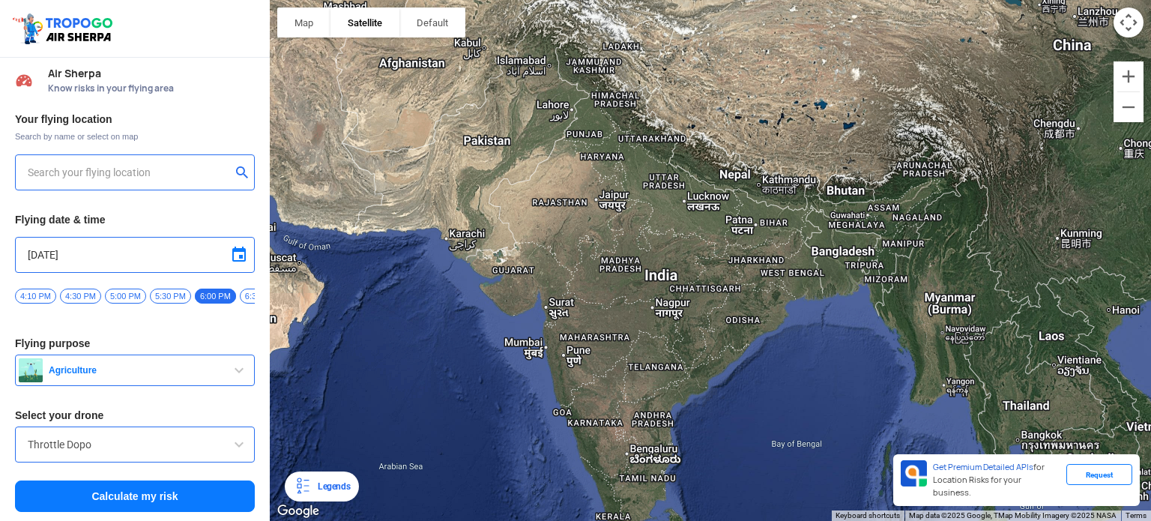
scroll to position [5, 0]
click at [221, 365] on span "Agriculture" at bounding box center [136, 370] width 187 height 12
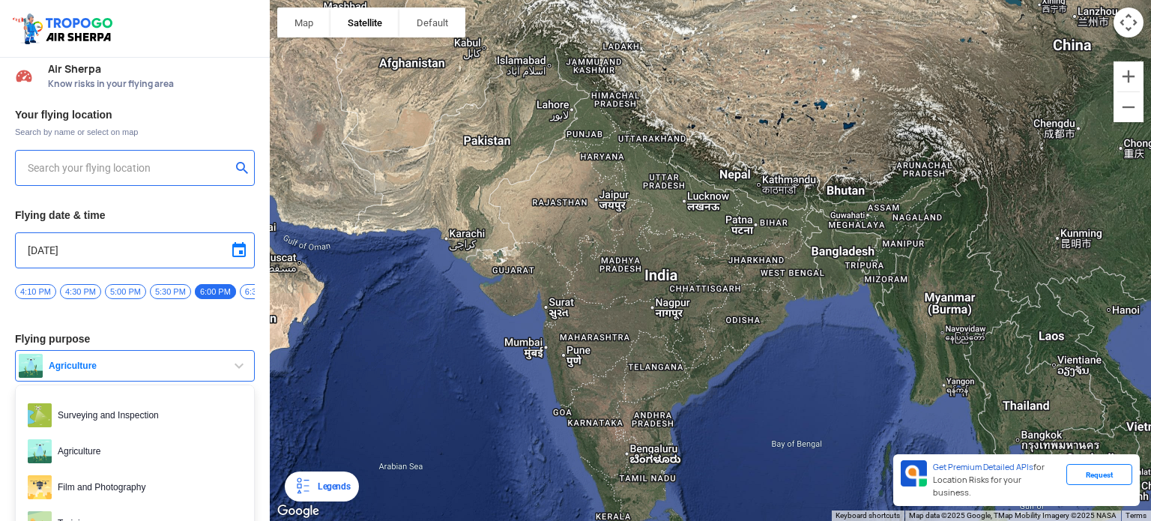
click at [222, 365] on span "Agriculture" at bounding box center [136, 366] width 187 height 12
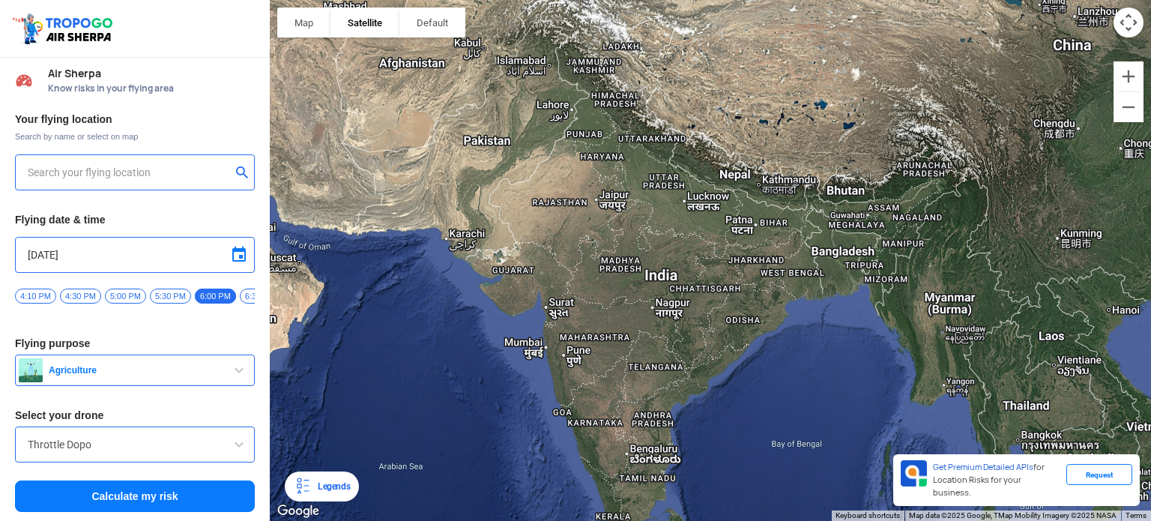
click at [174, 357] on button "Agriculture" at bounding box center [135, 369] width 240 height 31
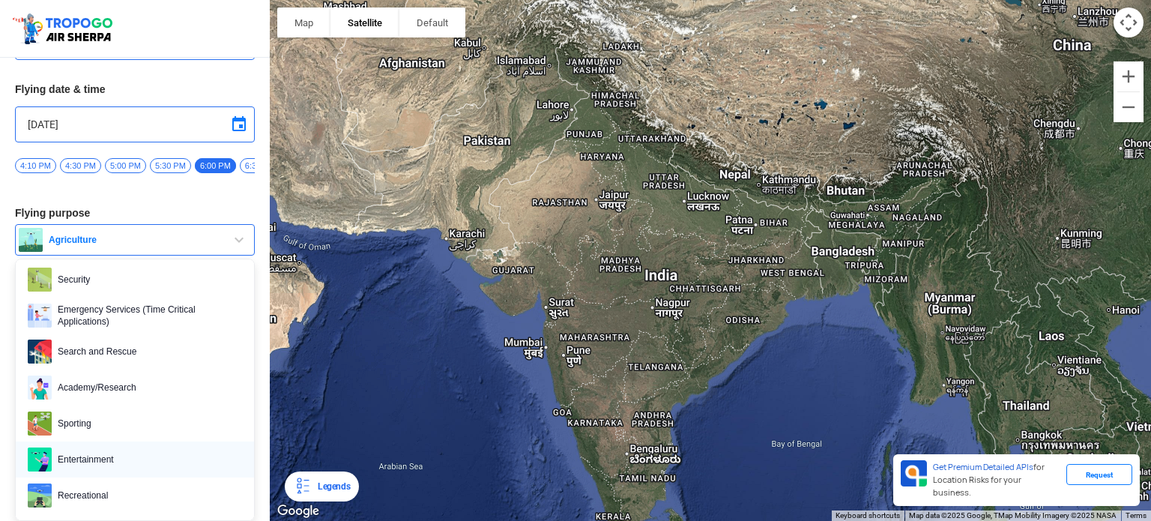
scroll to position [230, 0]
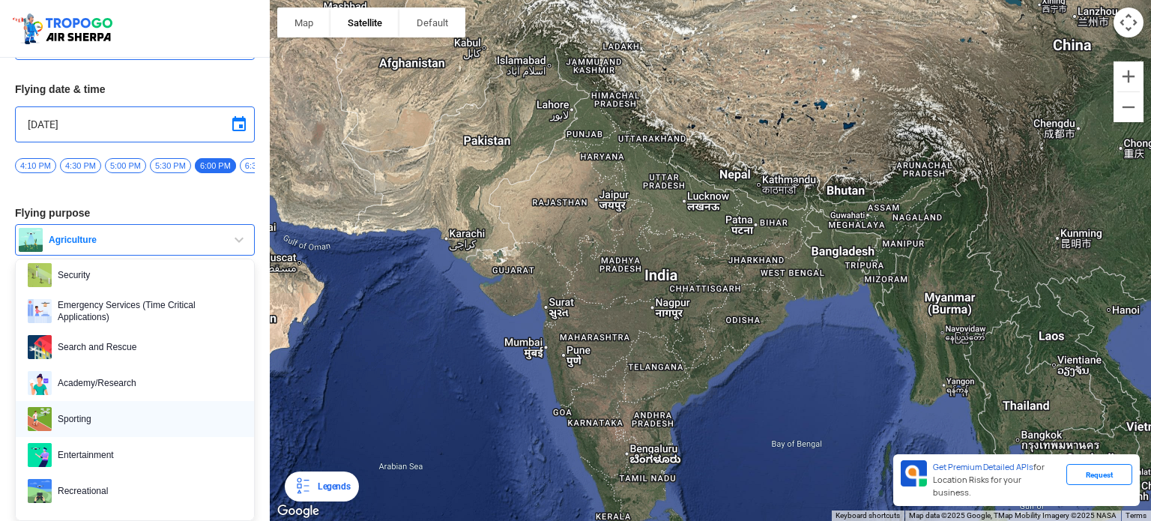
click at [99, 416] on span "Sporting" at bounding box center [147, 419] width 190 height 24
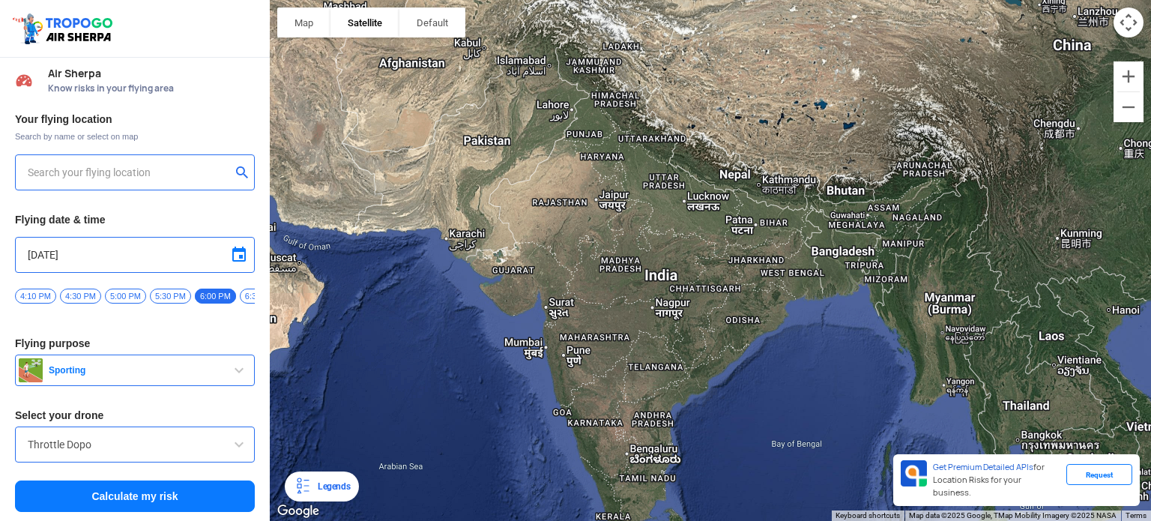
click at [164, 366] on span "Sporting" at bounding box center [136, 370] width 187 height 12
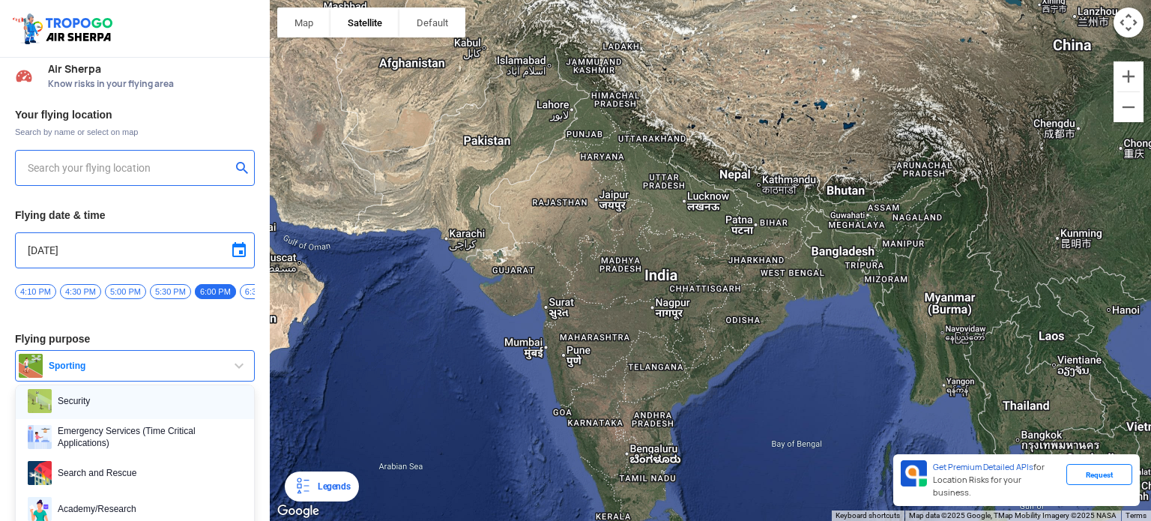
click at [152, 404] on span "Security" at bounding box center [147, 401] width 190 height 24
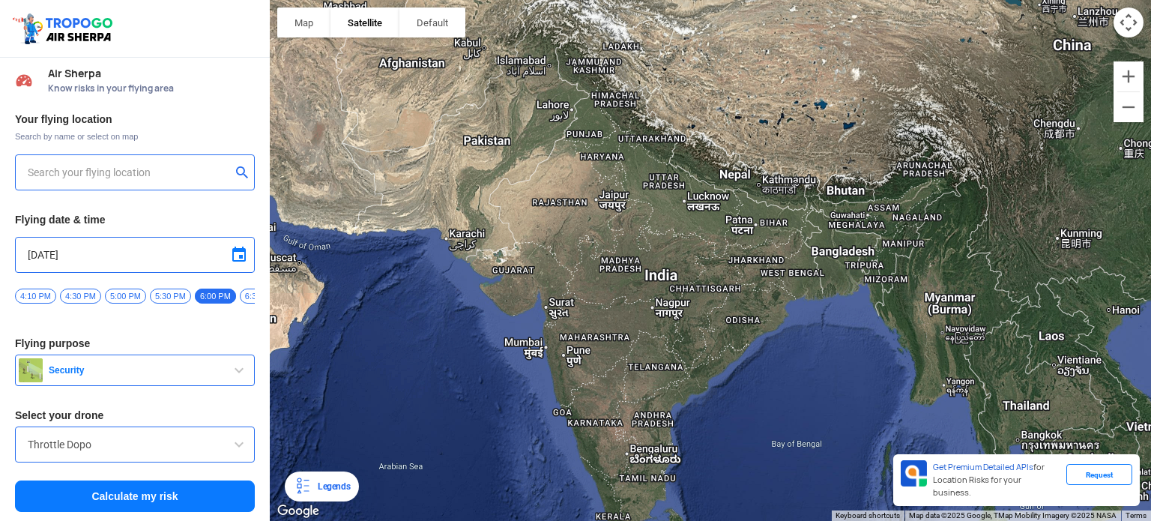
scroll to position [0, 0]
click at [159, 295] on span "5:30 PM" at bounding box center [170, 296] width 41 height 15
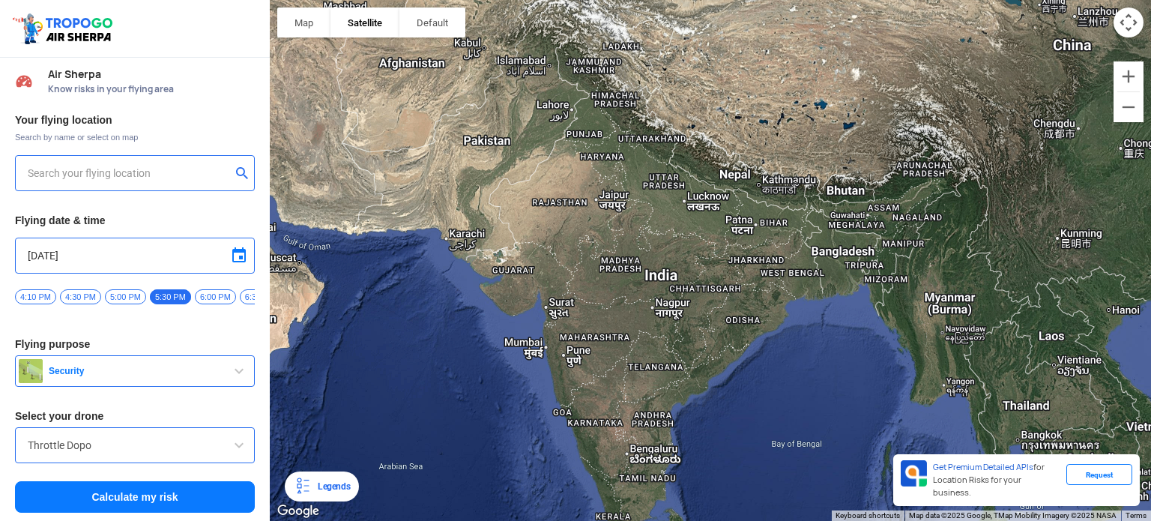
click at [101, 166] on input "text" at bounding box center [129, 173] width 203 height 18
click at [162, 118] on h3 "Your flying location" at bounding box center [135, 120] width 240 height 10
click at [126, 119] on h3 "Your flying location" at bounding box center [135, 120] width 240 height 10
click at [57, 76] on span "Air Sherpa" at bounding box center [151, 74] width 207 height 12
